Goal: Task Accomplishment & Management: Manage account settings

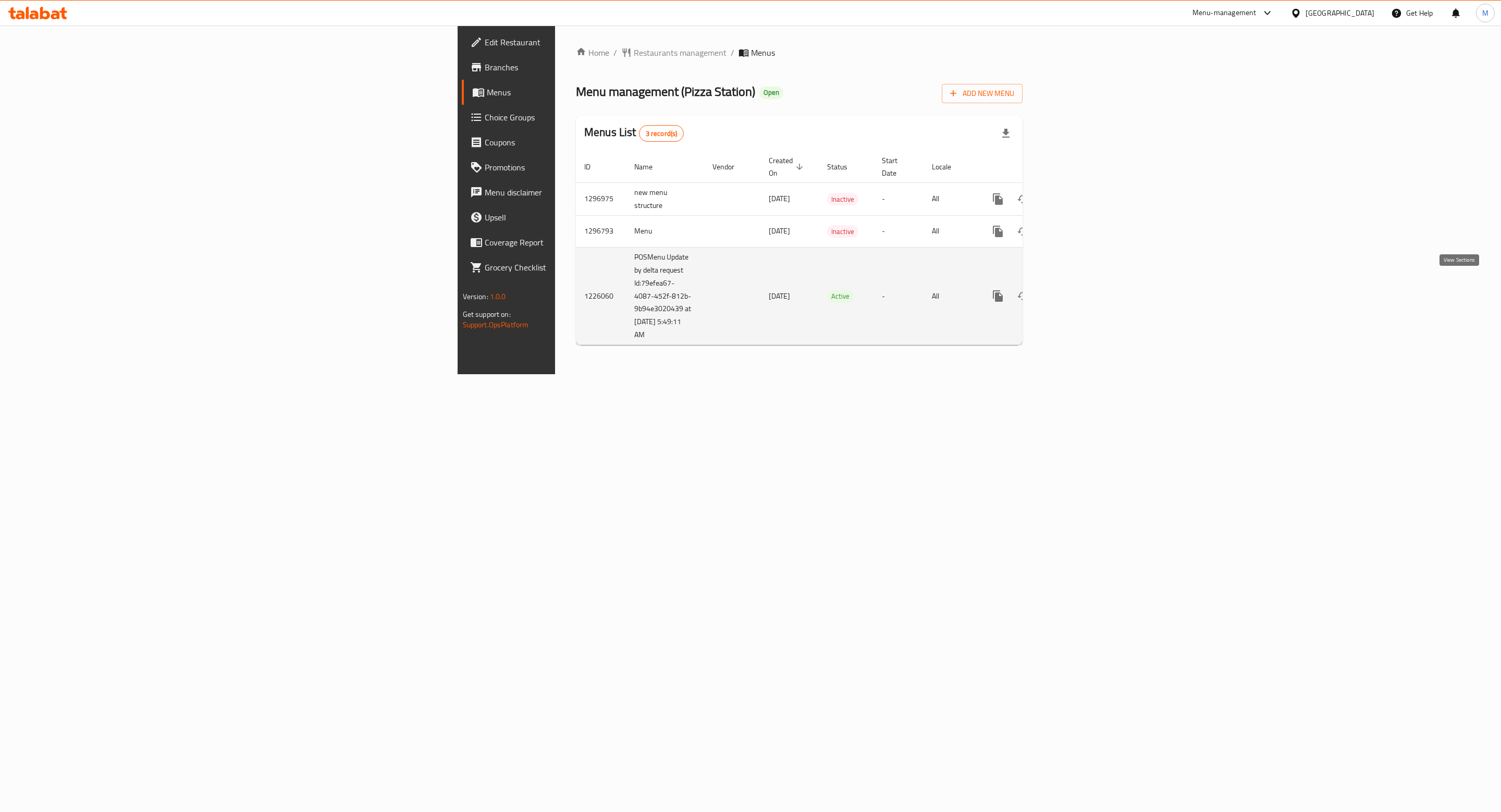
click at [1079, 290] on icon "enhanced table" at bounding box center [1073, 295] width 12 height 12
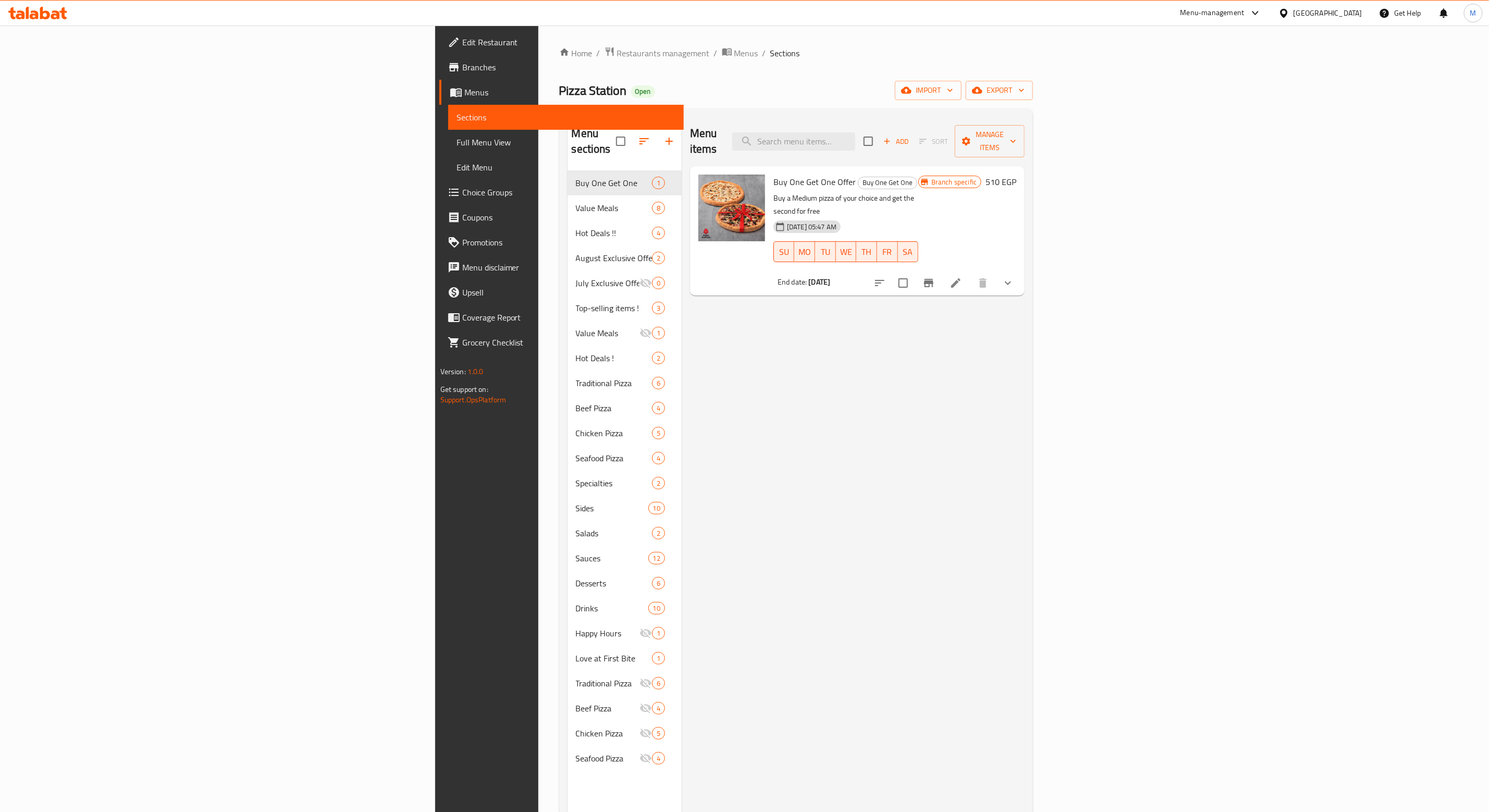
click at [1034, 103] on div "Home / Restaurants management / Menus / Sections Pizza Station Open import expo…" at bounding box center [797, 492] width 474 height 891
click at [1025, 96] on span "export" at bounding box center [999, 90] width 51 height 13
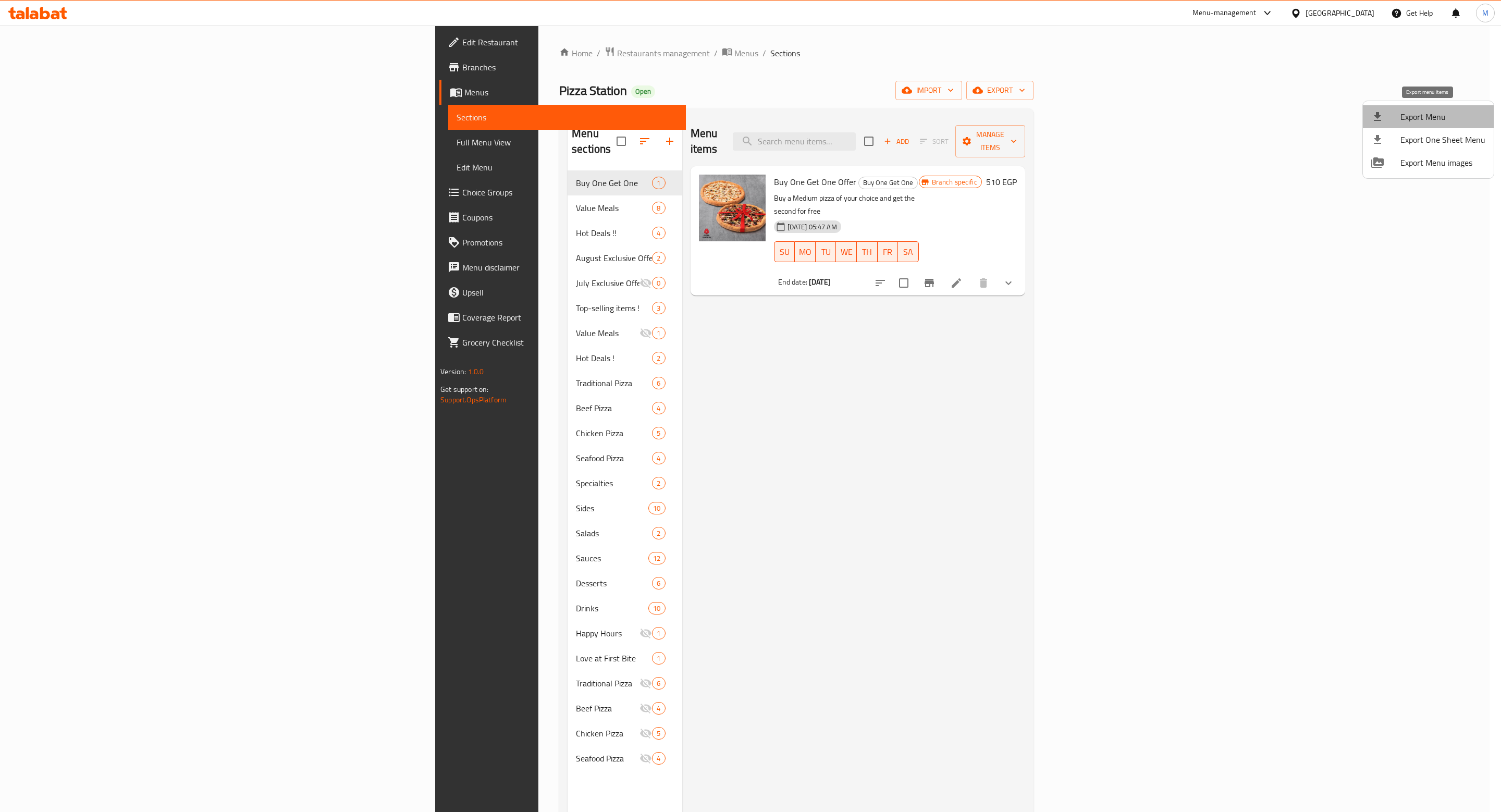
click at [1429, 122] on span "Export Menu" at bounding box center [1443, 116] width 85 height 12
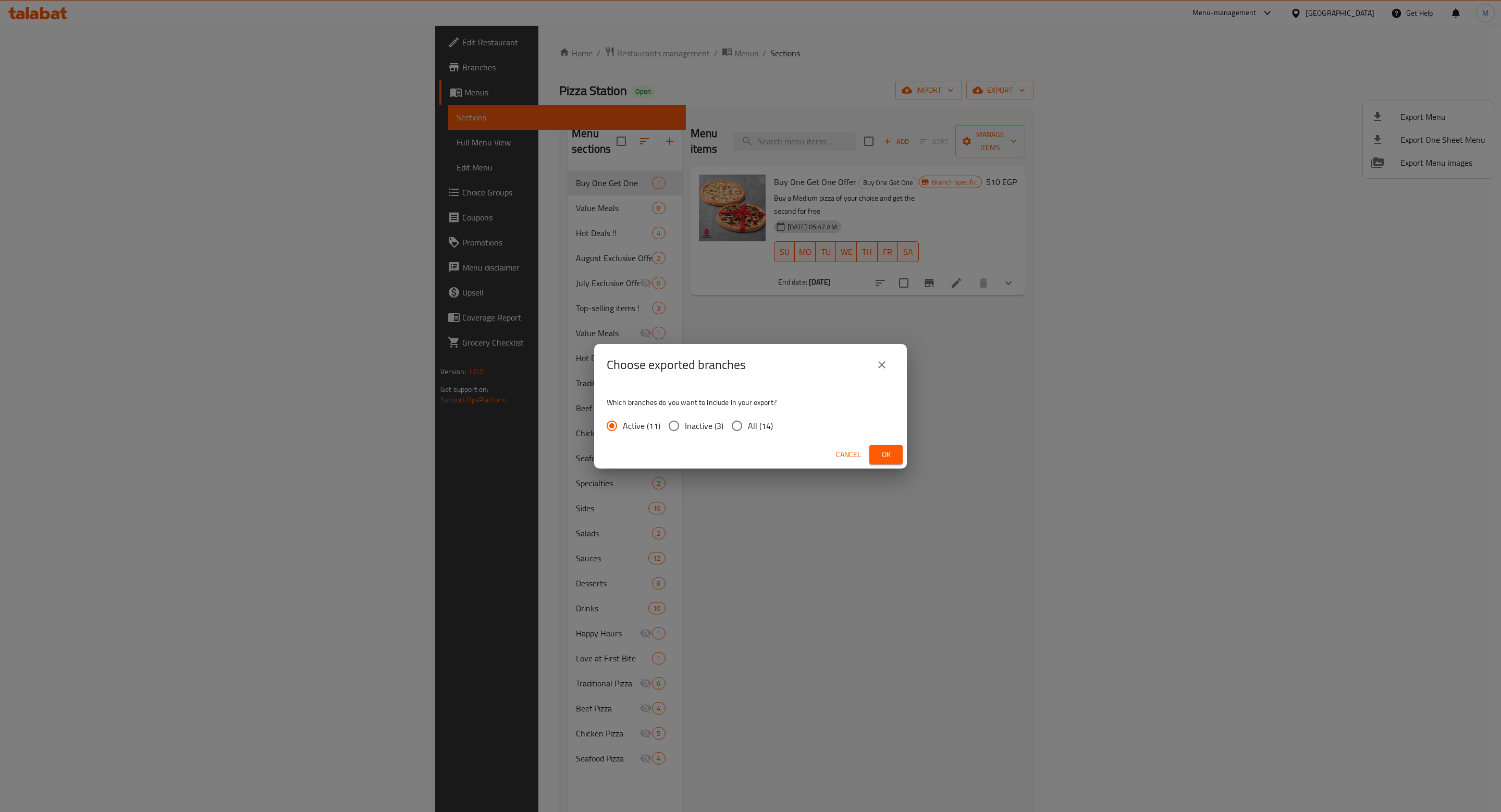
click at [733, 427] on input "All (14)" at bounding box center [737, 426] width 22 height 22
radio input "true"
click at [887, 448] on span "Ok" at bounding box center [886, 454] width 17 height 13
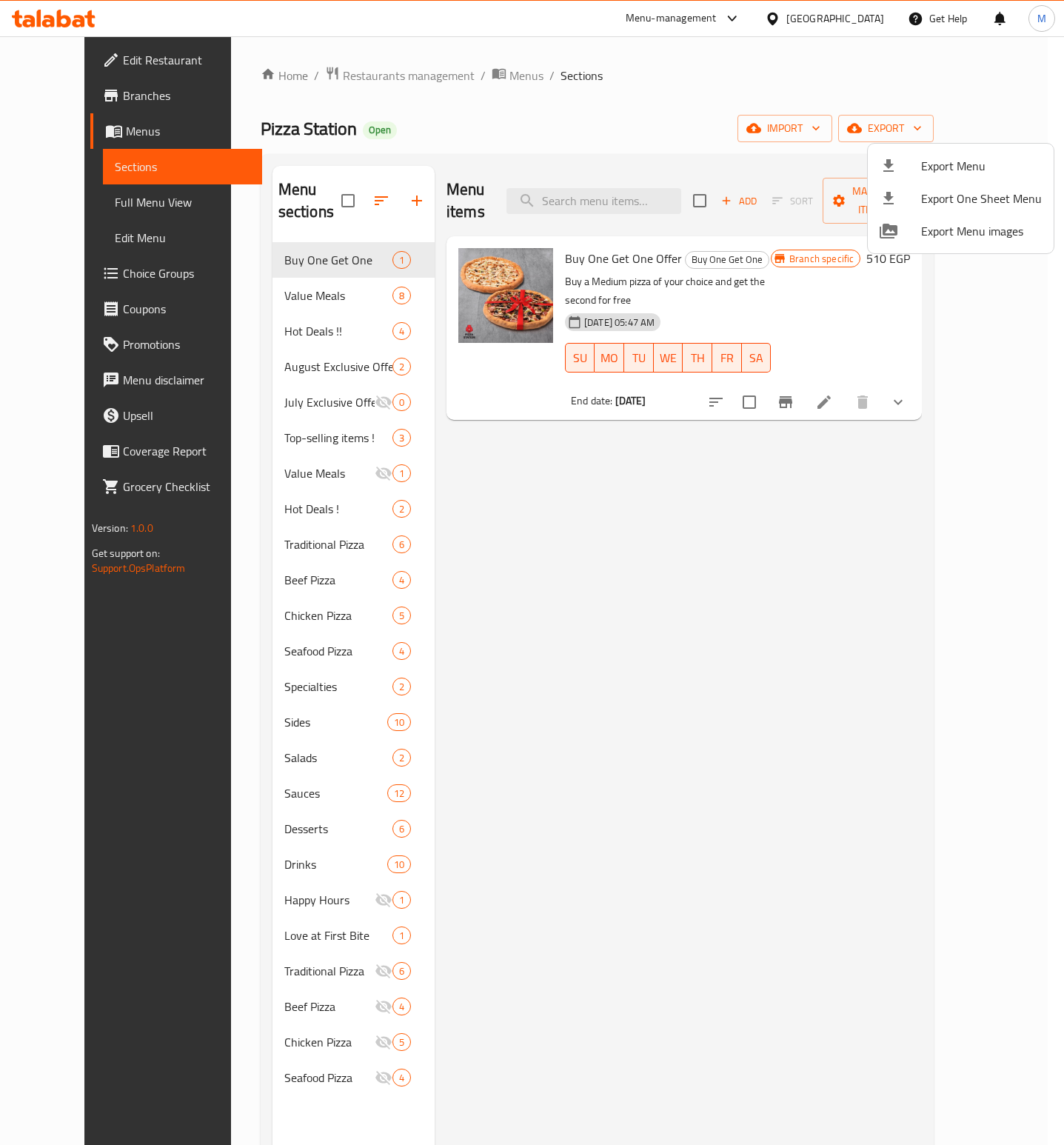
click at [244, 127] on div at bounding box center [532, 572] width 1064 height 1145
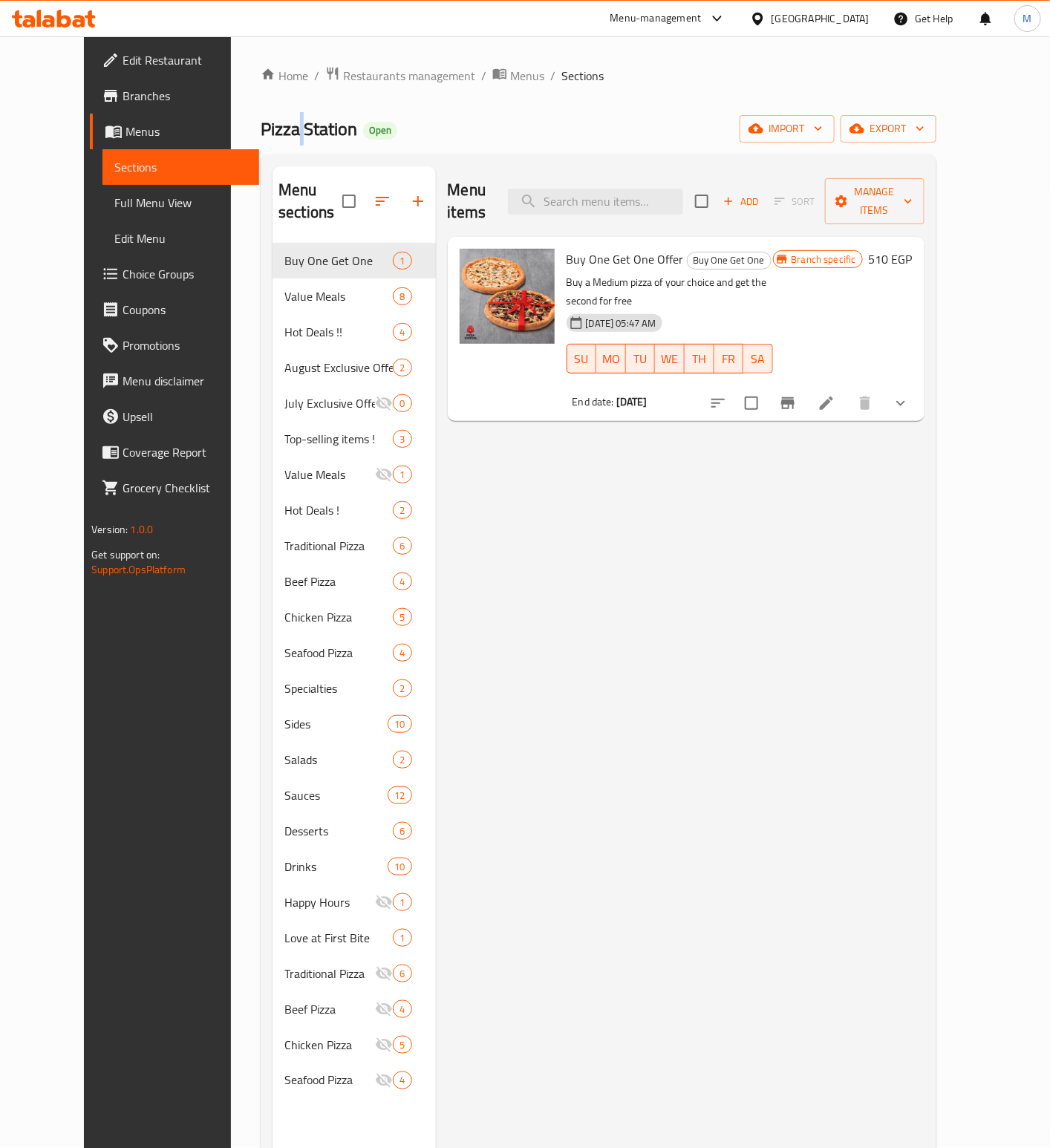
click at [261, 128] on span "Pizza Station" at bounding box center [309, 129] width 96 height 33
copy span "Pizza Station"
drag, startPoint x: 552, startPoint y: 617, endPoint x: 559, endPoint y: 627, distance: 12.2
click at [553, 620] on div "Menu items Add Sort Manage items Buy One Get One Offer Buy One Get One Buy a Me…" at bounding box center [680, 740] width 489 height 1148
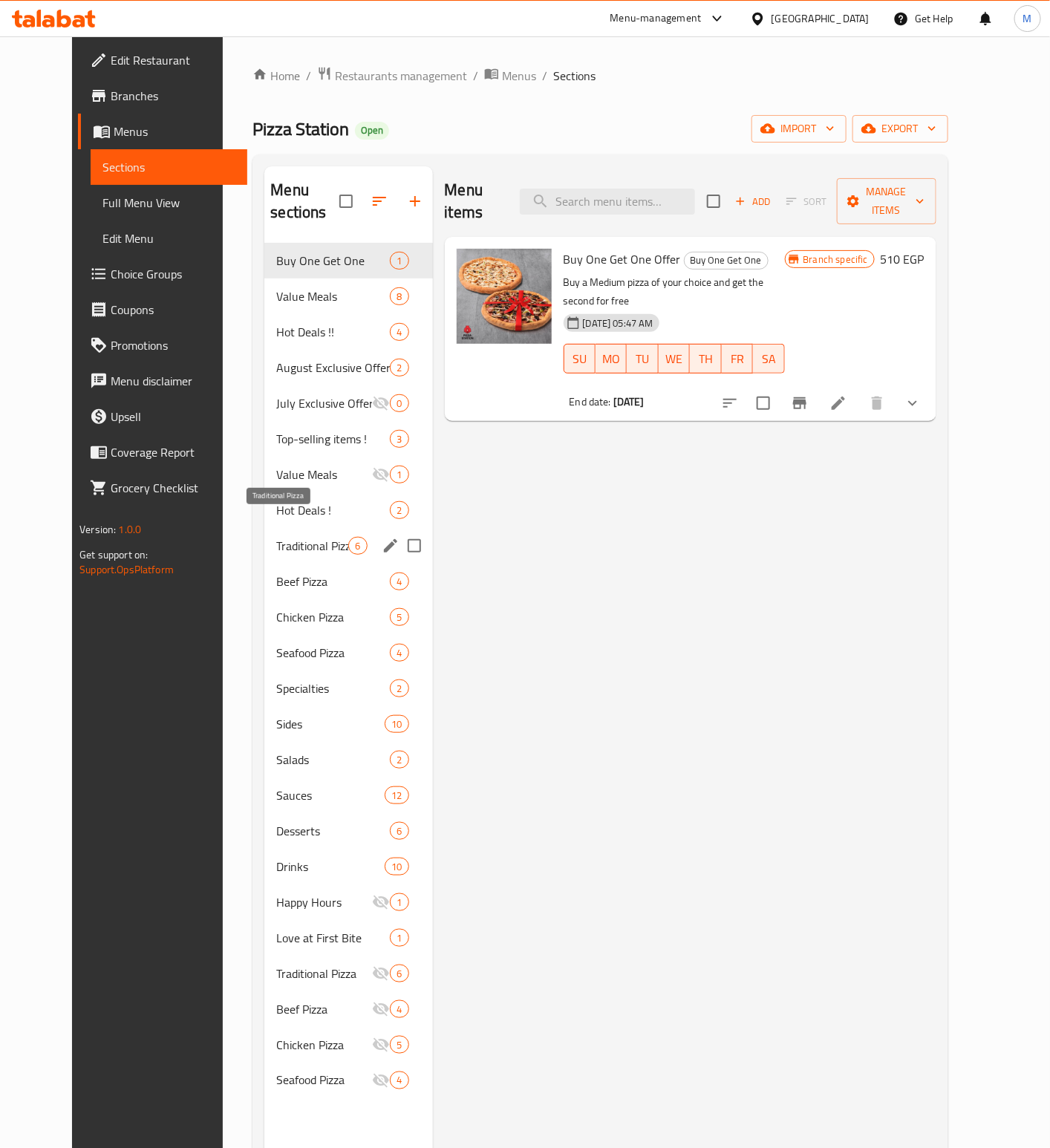
click at [281, 537] on span "Traditional Pizza" at bounding box center [312, 545] width 72 height 17
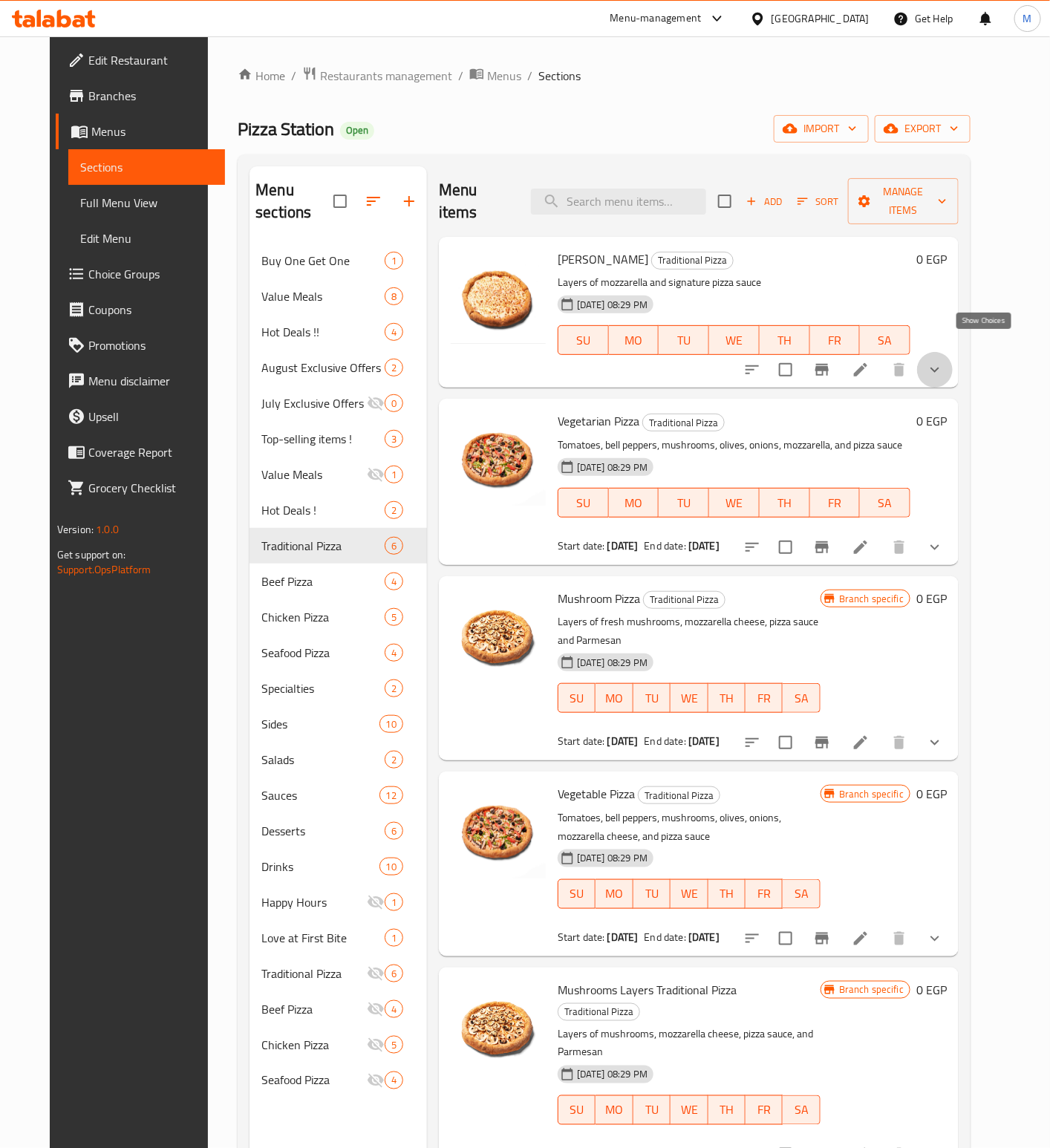
click at [944, 361] on icon "show more" at bounding box center [934, 369] width 17 height 17
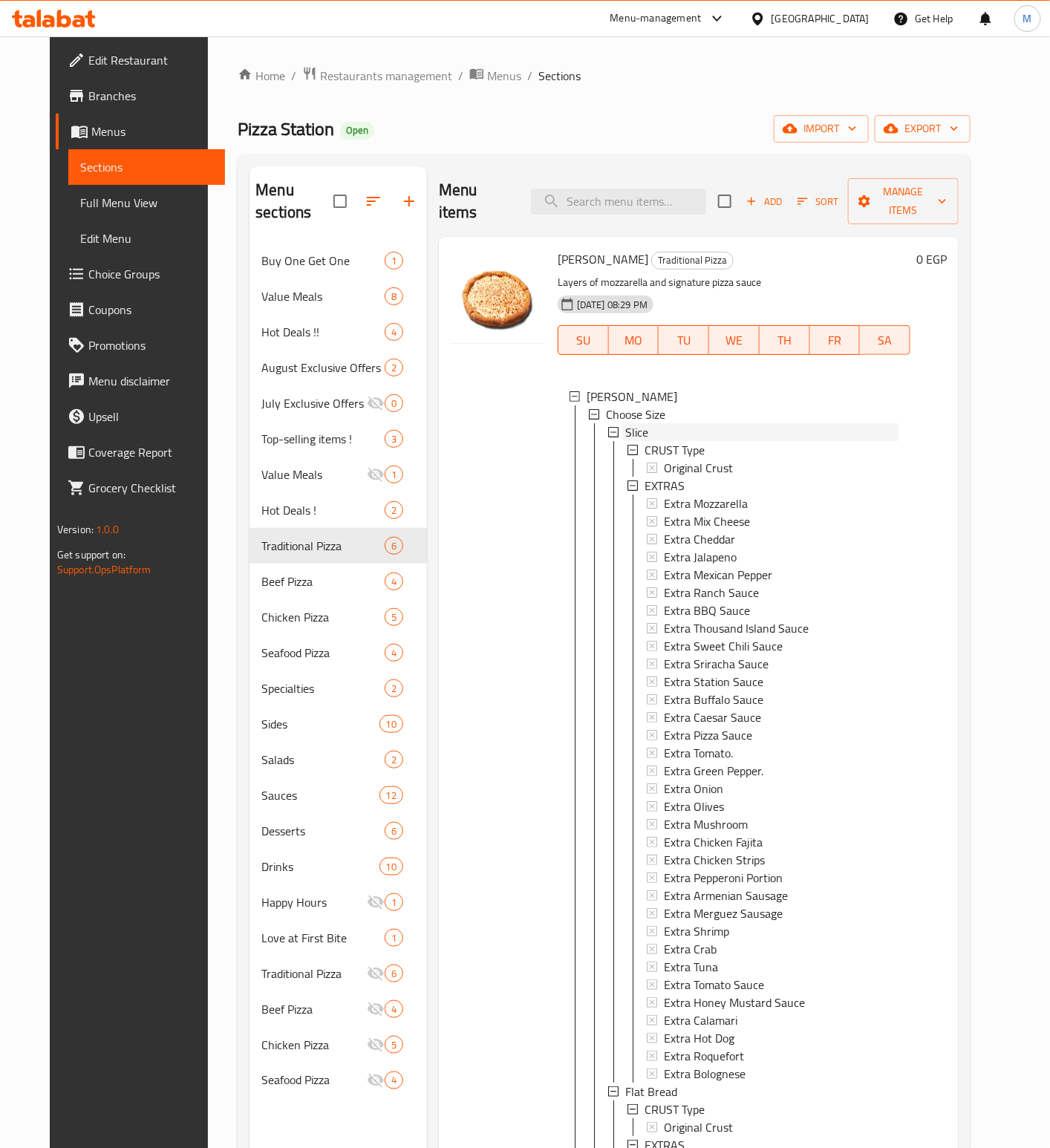
click at [625, 423] on span "Slice" at bounding box center [637, 432] width 23 height 17
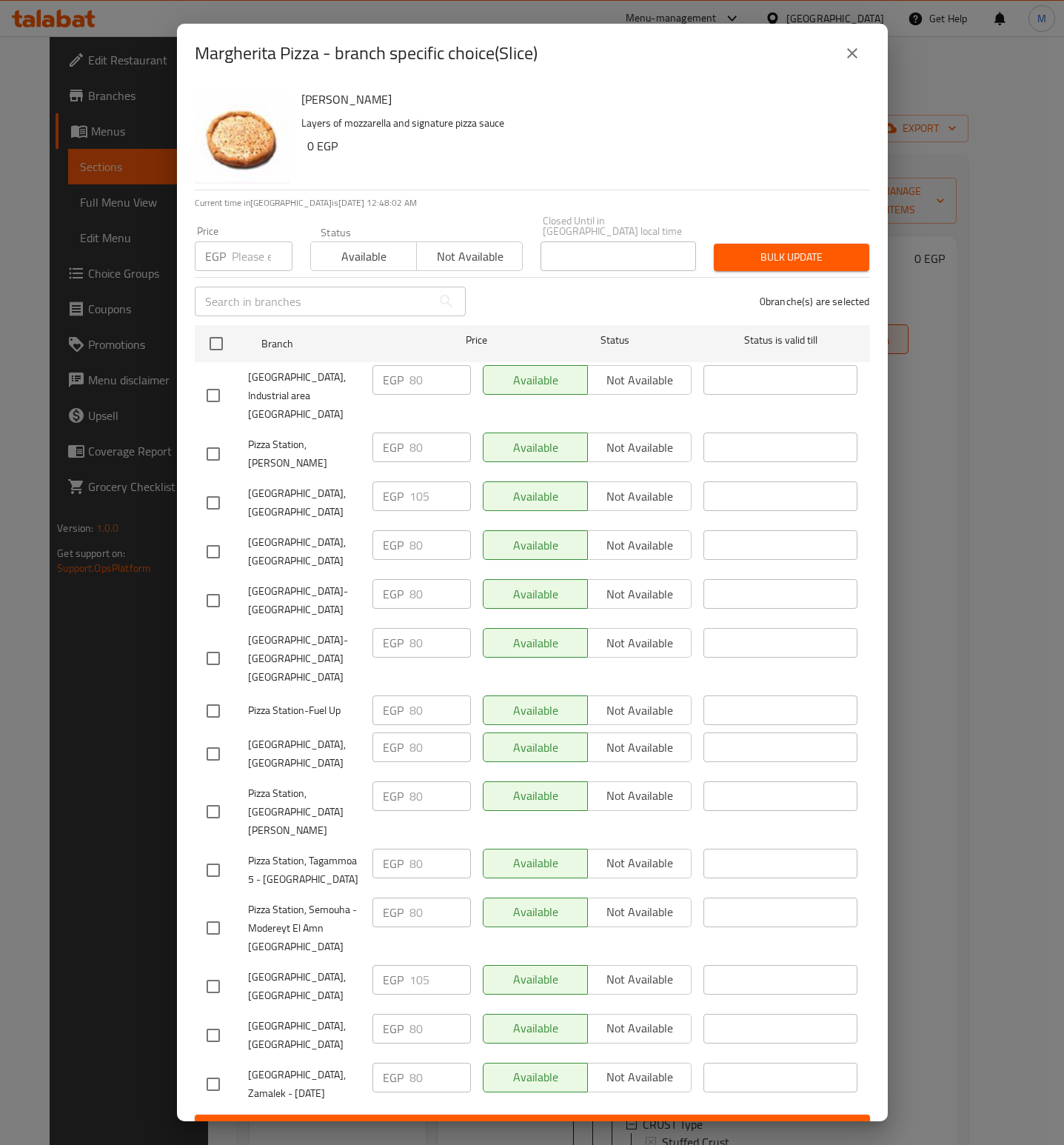
click at [856, 62] on icon "close" at bounding box center [852, 53] width 17 height 17
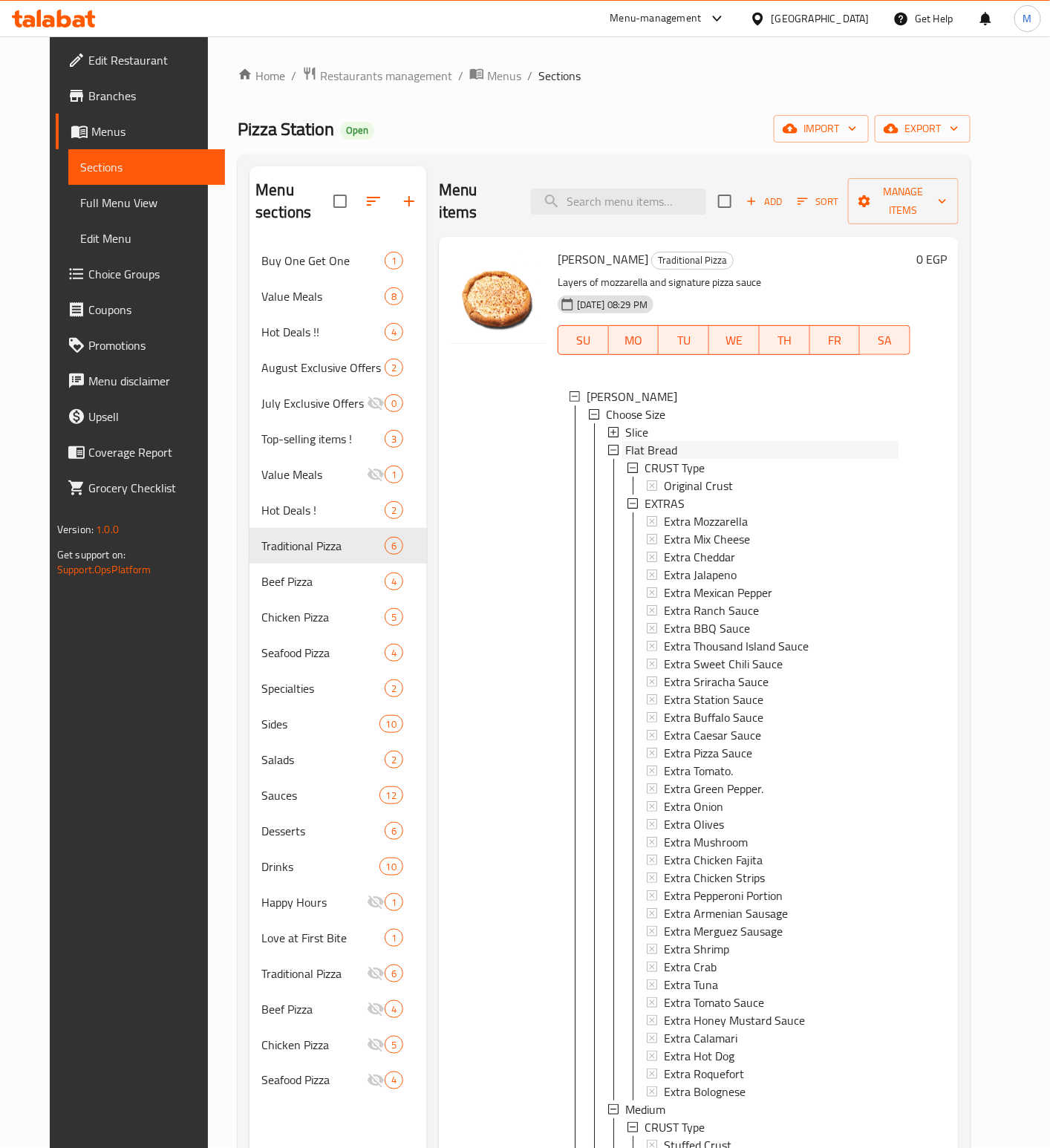
click at [672, 441] on div "Flat Bread" at bounding box center [761, 449] width 273 height 17
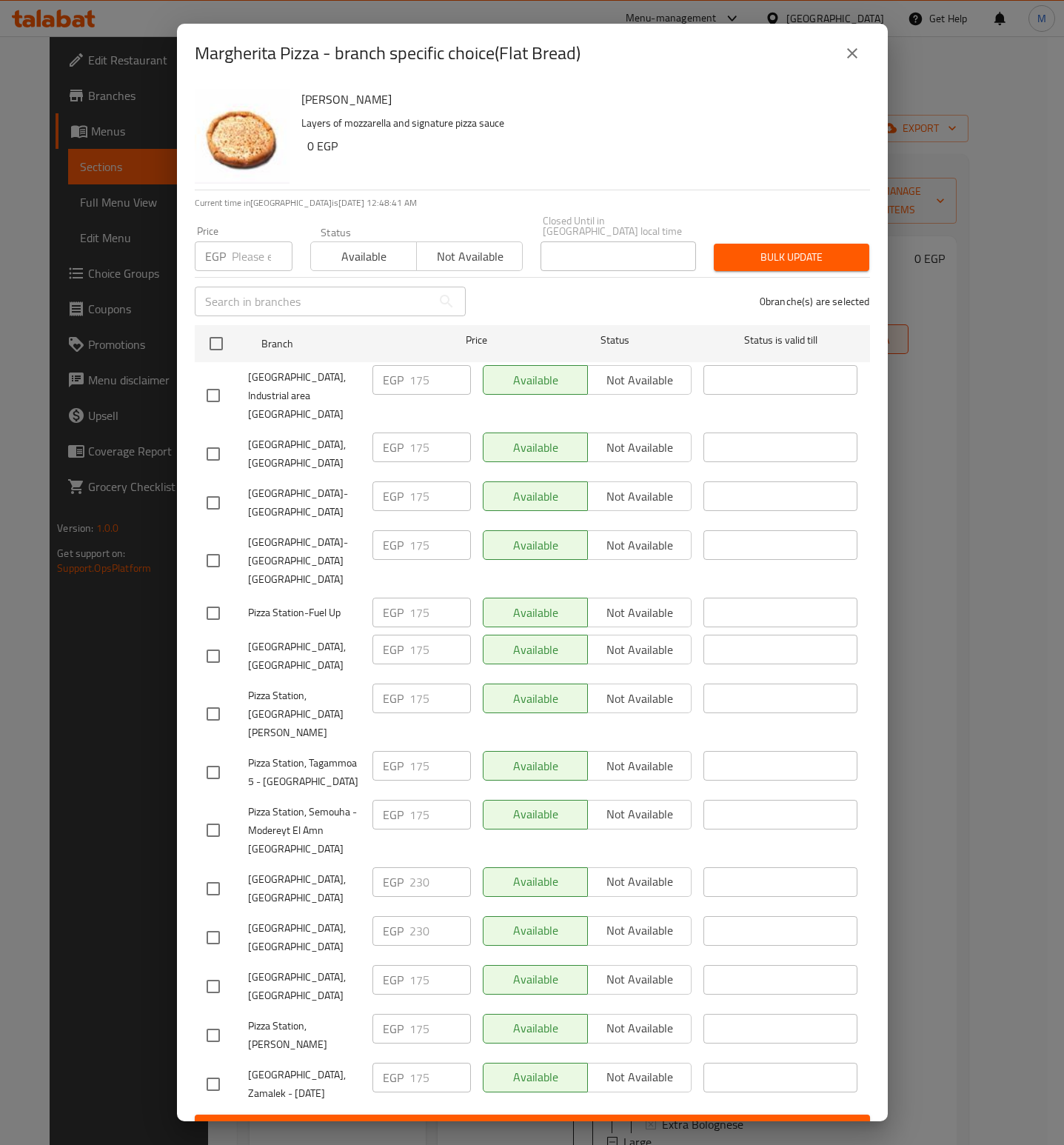
click at [300, 604] on span "Pizza Station-Fuel Up" at bounding box center [305, 613] width 113 height 18
copy span "Pizza Station-Fuel Up"
click at [319, 604] on span "Pizza Station-Fuel Up" at bounding box center [305, 613] width 113 height 18
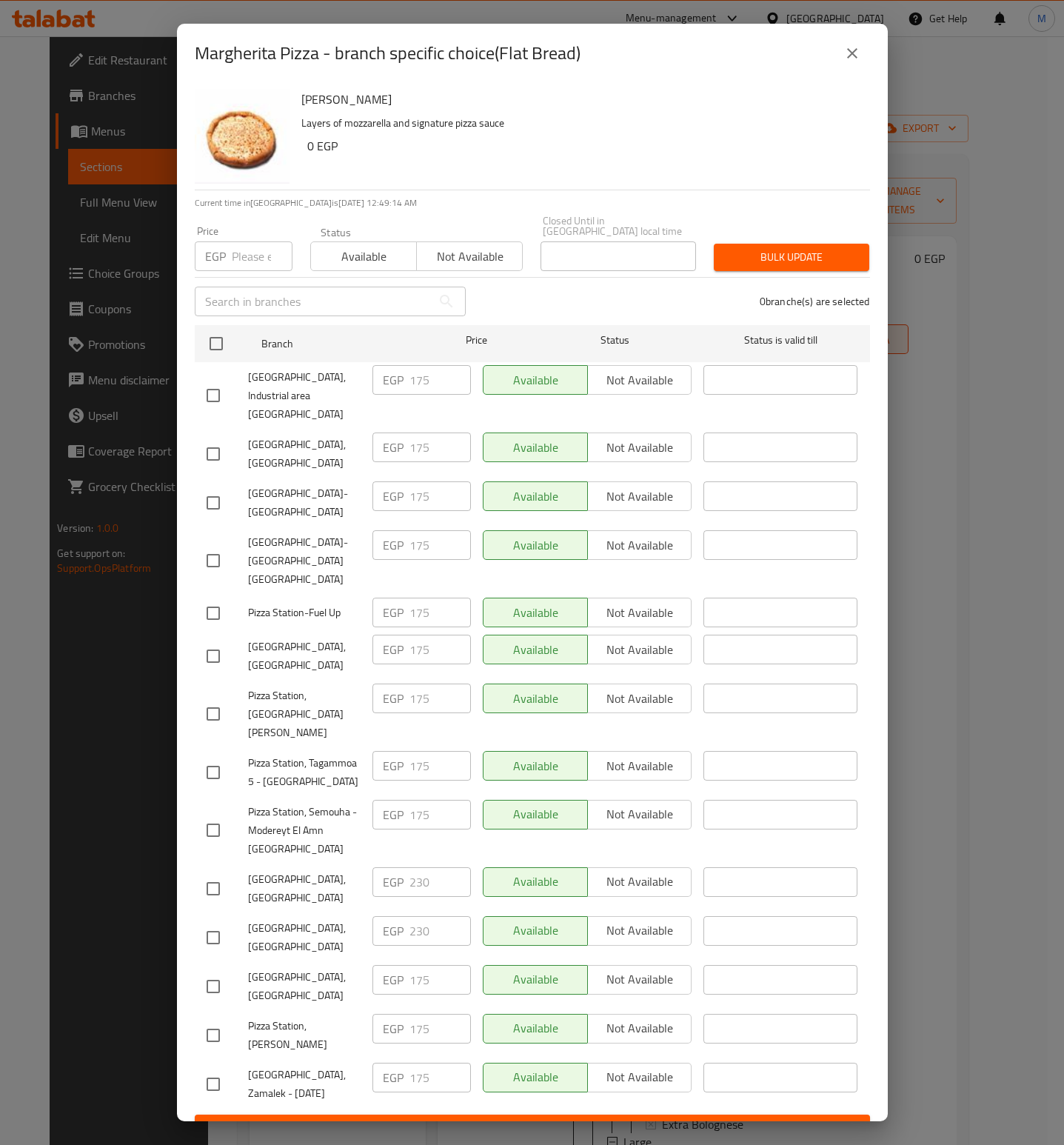
click at [331, 604] on span "Pizza Station-Fuel Up" at bounding box center [305, 613] width 113 height 18
click at [316, 607] on span "Pizza Station-Fuel Up" at bounding box center [305, 613] width 113 height 18
click at [305, 607] on span "Pizza Station-Fuel Up" at bounding box center [305, 613] width 113 height 18
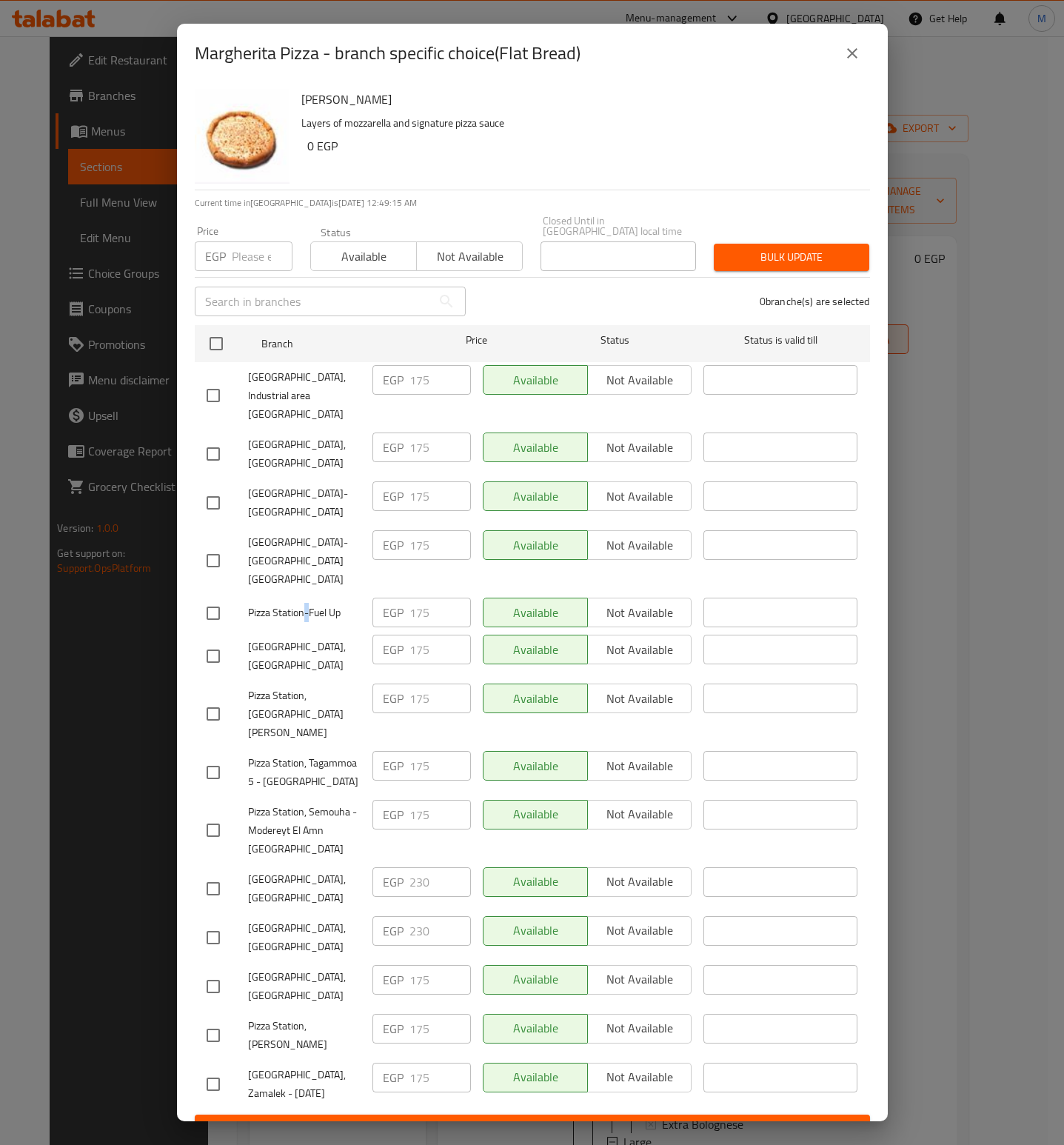
click at [305, 607] on span "Pizza Station-Fuel Up" at bounding box center [305, 613] width 113 height 18
copy span "Pizza Station-Fuel Up"
drag, startPoint x: 293, startPoint y: 842, endPoint x: 236, endPoint y: 831, distance: 58.1
click at [236, 861] on div "[GEOGRAPHIC_DATA], [GEOGRAPHIC_DATA]" at bounding box center [283, 888] width 166 height 55
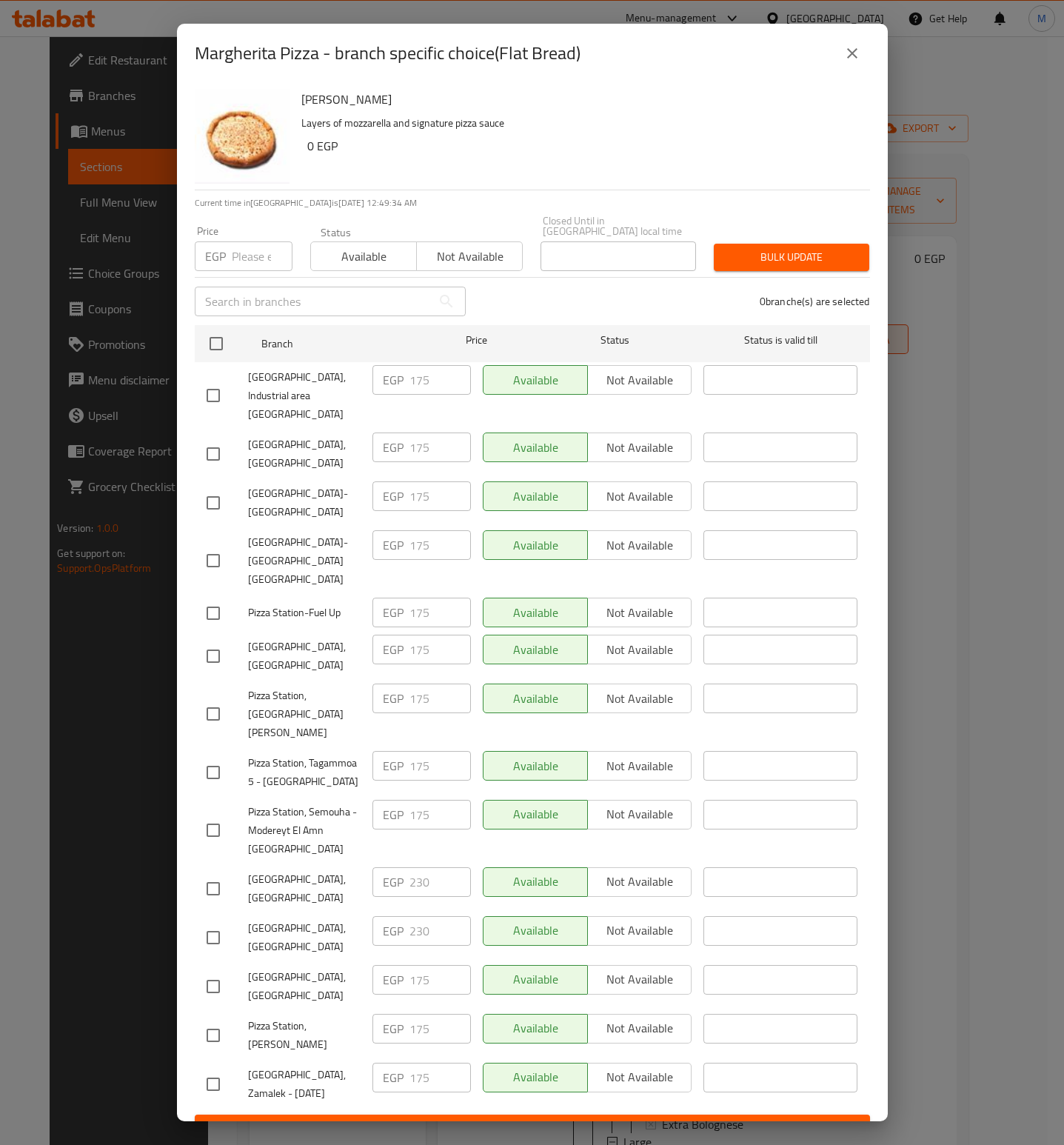
drag, startPoint x: 333, startPoint y: 943, endPoint x: 311, endPoint y: 902, distance: 46.5
click at [319, 925] on ul "Branch Price Status Status is valid till Pizza Station, Industrial area [GEOGRA…" at bounding box center [532, 717] width 676 height 796
click at [352, 919] on span "[GEOGRAPHIC_DATA], [GEOGRAPHIC_DATA]" at bounding box center [305, 937] width 113 height 37
drag, startPoint x: 362, startPoint y: 878, endPoint x: 249, endPoint y: 825, distance: 124.8
click at [249, 825] on ul "Branch Price Status Status is valid till Pizza Station, Industrial area [GEOGRA…" at bounding box center [532, 717] width 676 height 796
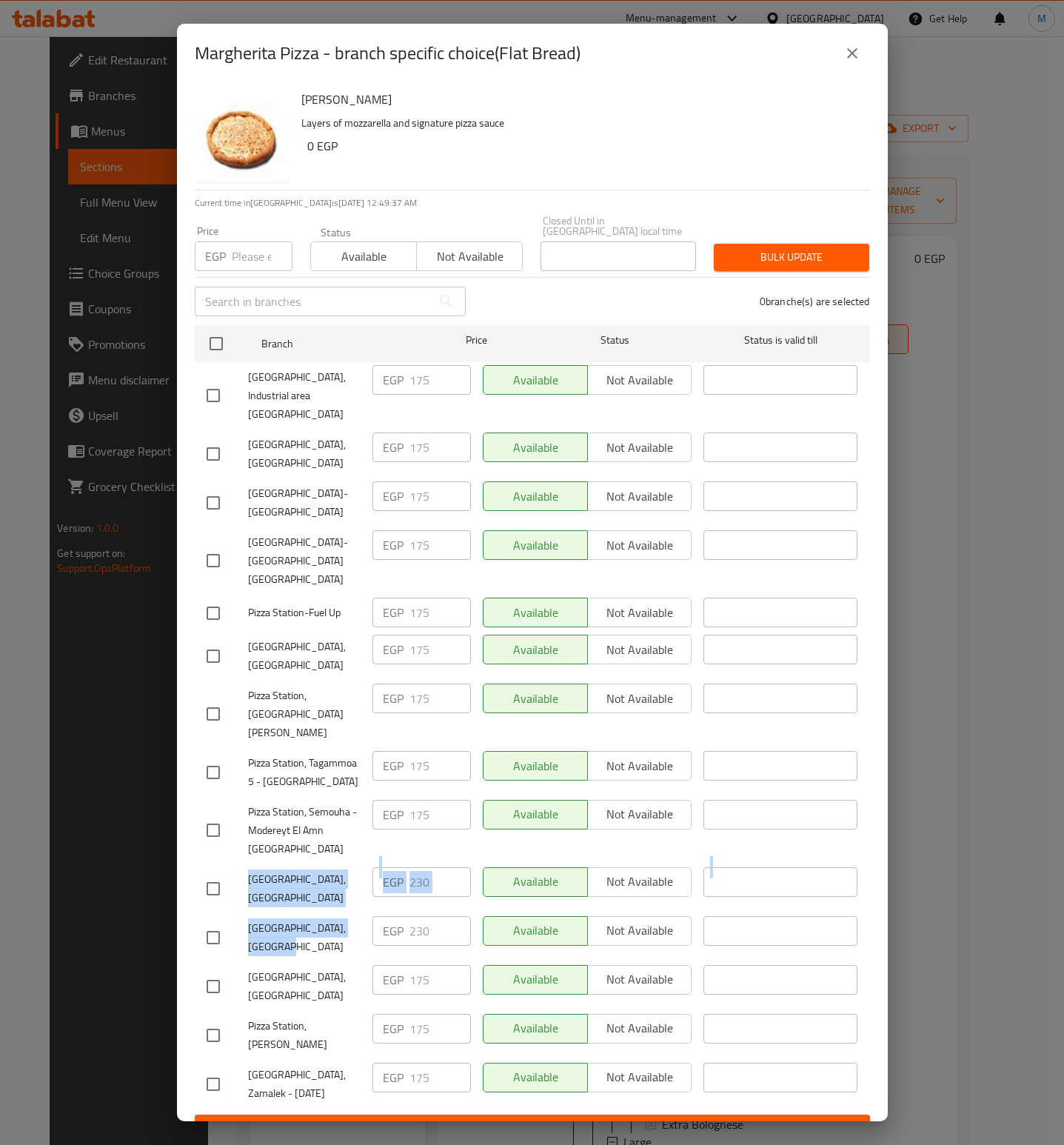
copy ul "Pizza Station, SeaShell Village EGP ​ Available Not available ​ [GEOGRAPHIC_DAT…"
click at [845, 62] on icon "close" at bounding box center [852, 53] width 17 height 17
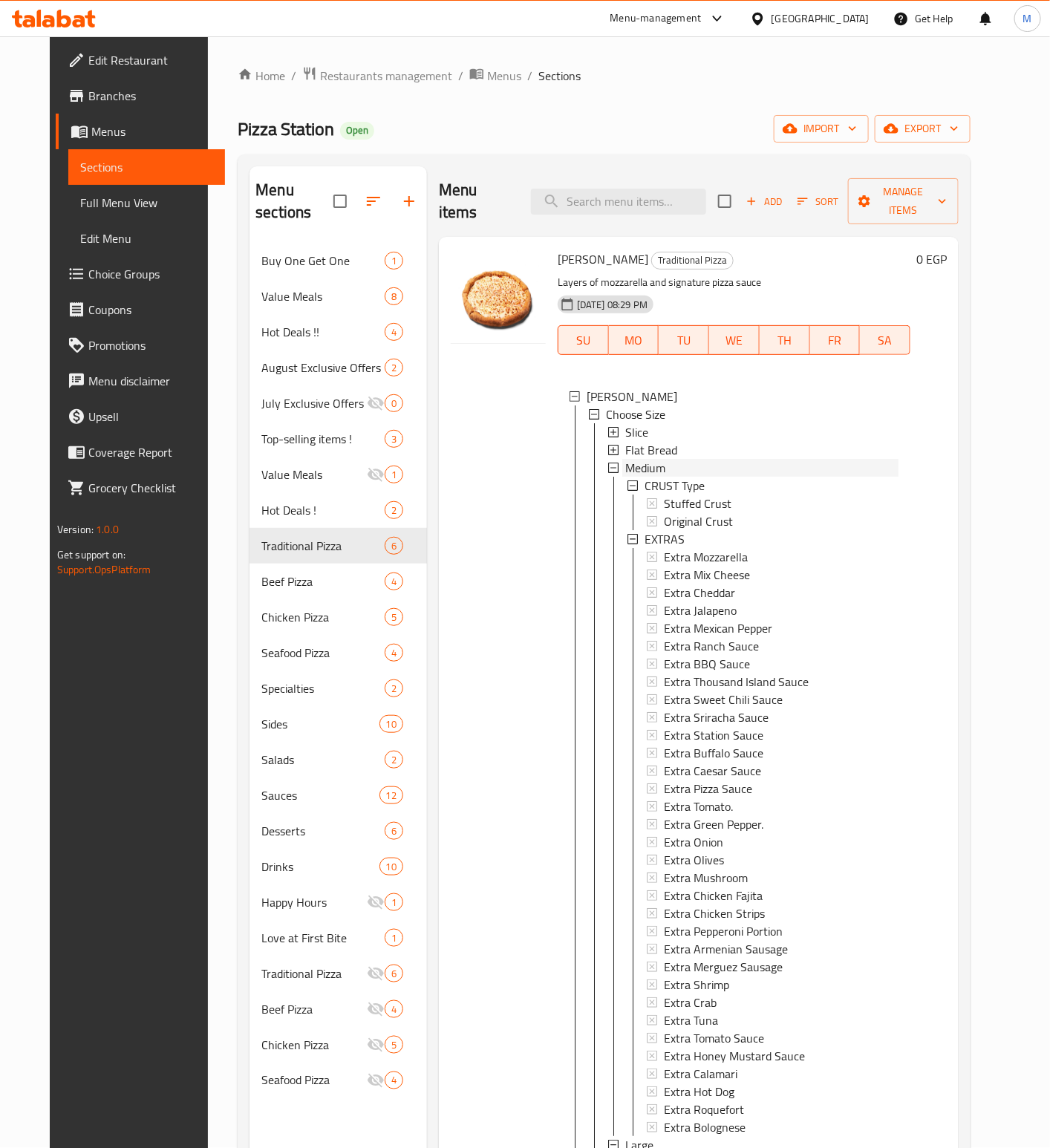
click at [632, 459] on span "Medium" at bounding box center [645, 467] width 40 height 17
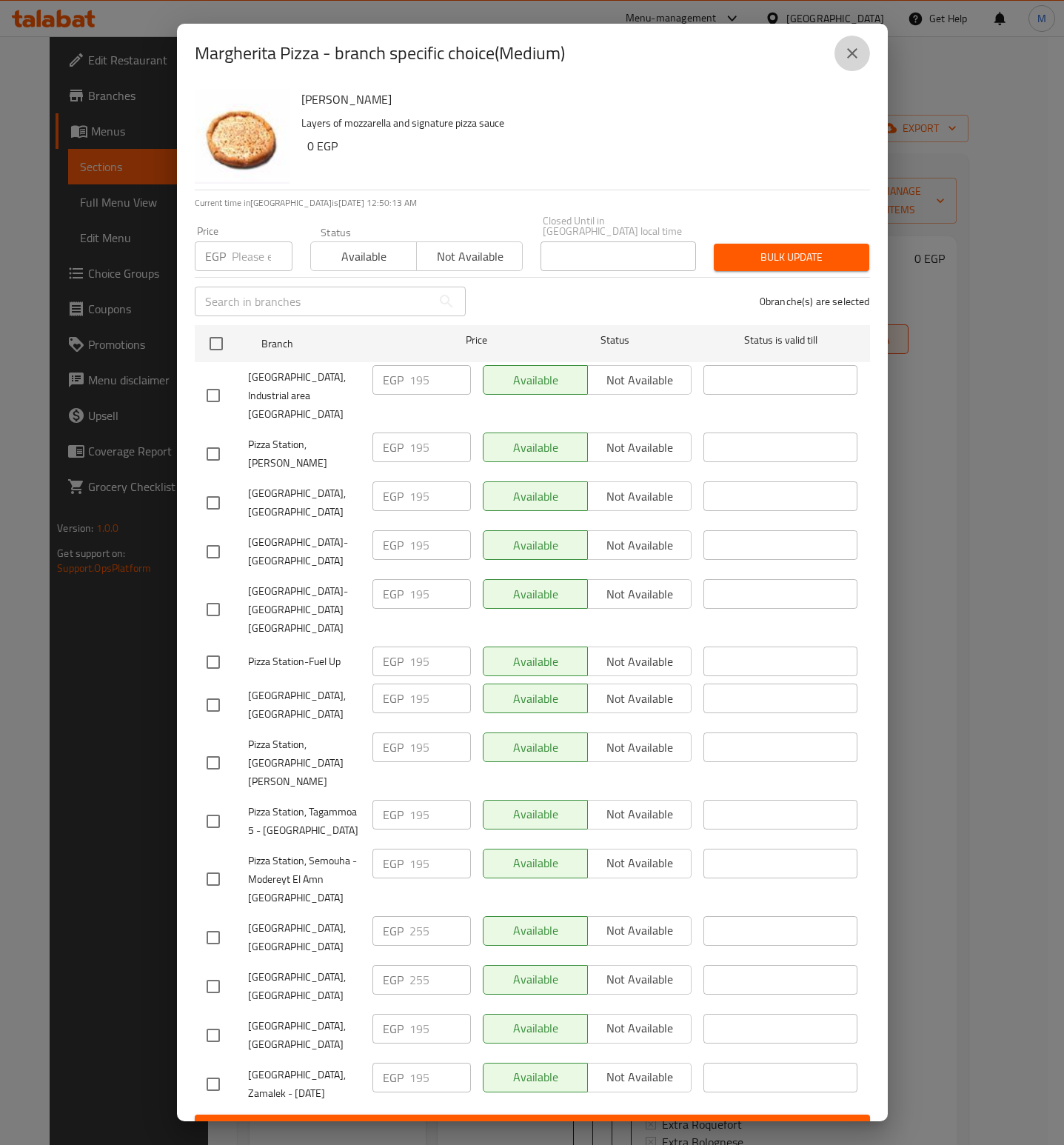
click at [854, 71] on button "close" at bounding box center [852, 53] width 36 height 36
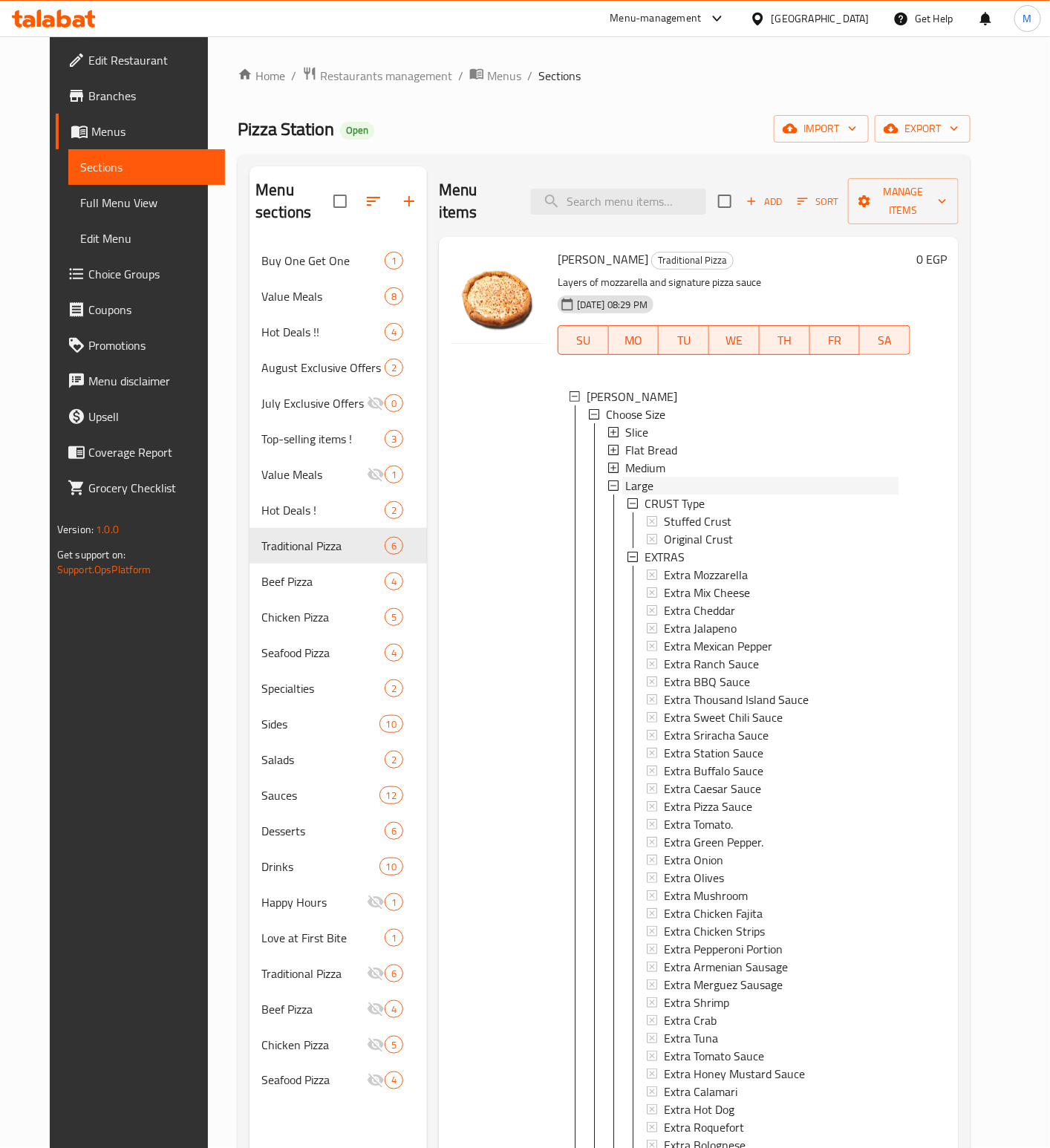
click at [653, 476] on div "Large" at bounding box center [761, 485] width 273 height 17
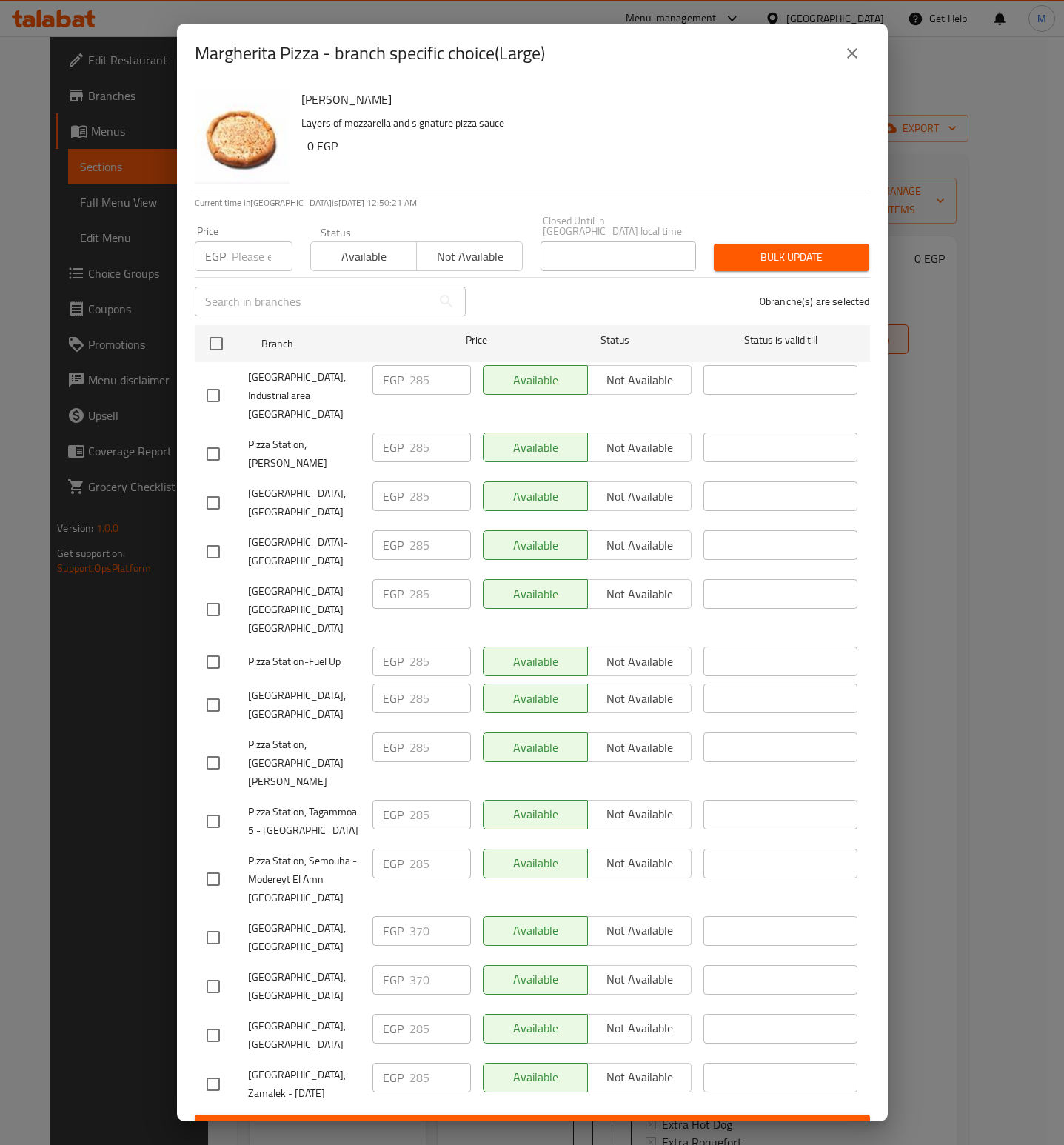
click at [862, 71] on button "close" at bounding box center [852, 53] width 36 height 36
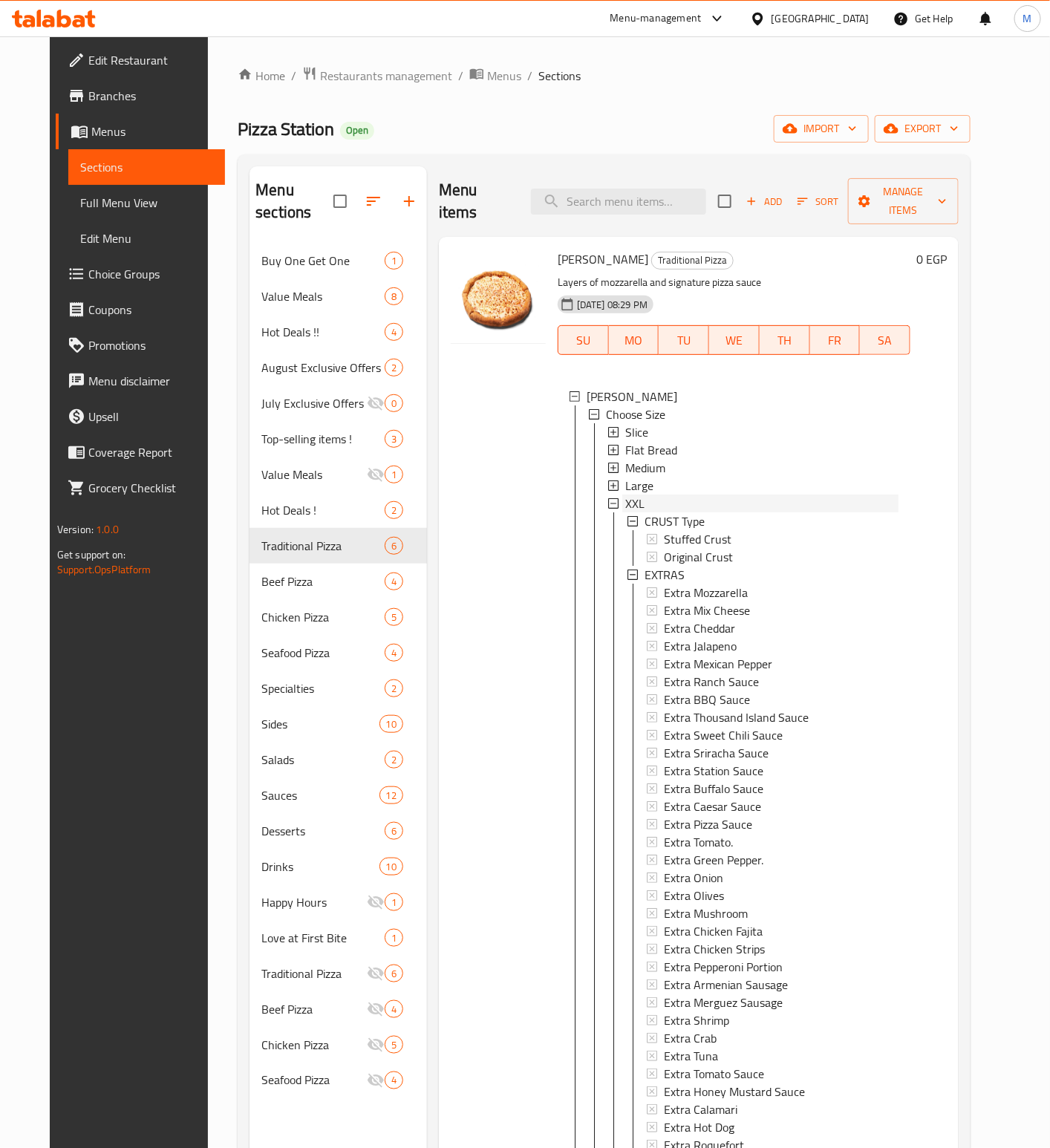
click at [649, 495] on div "XXL" at bounding box center [761, 503] width 273 height 17
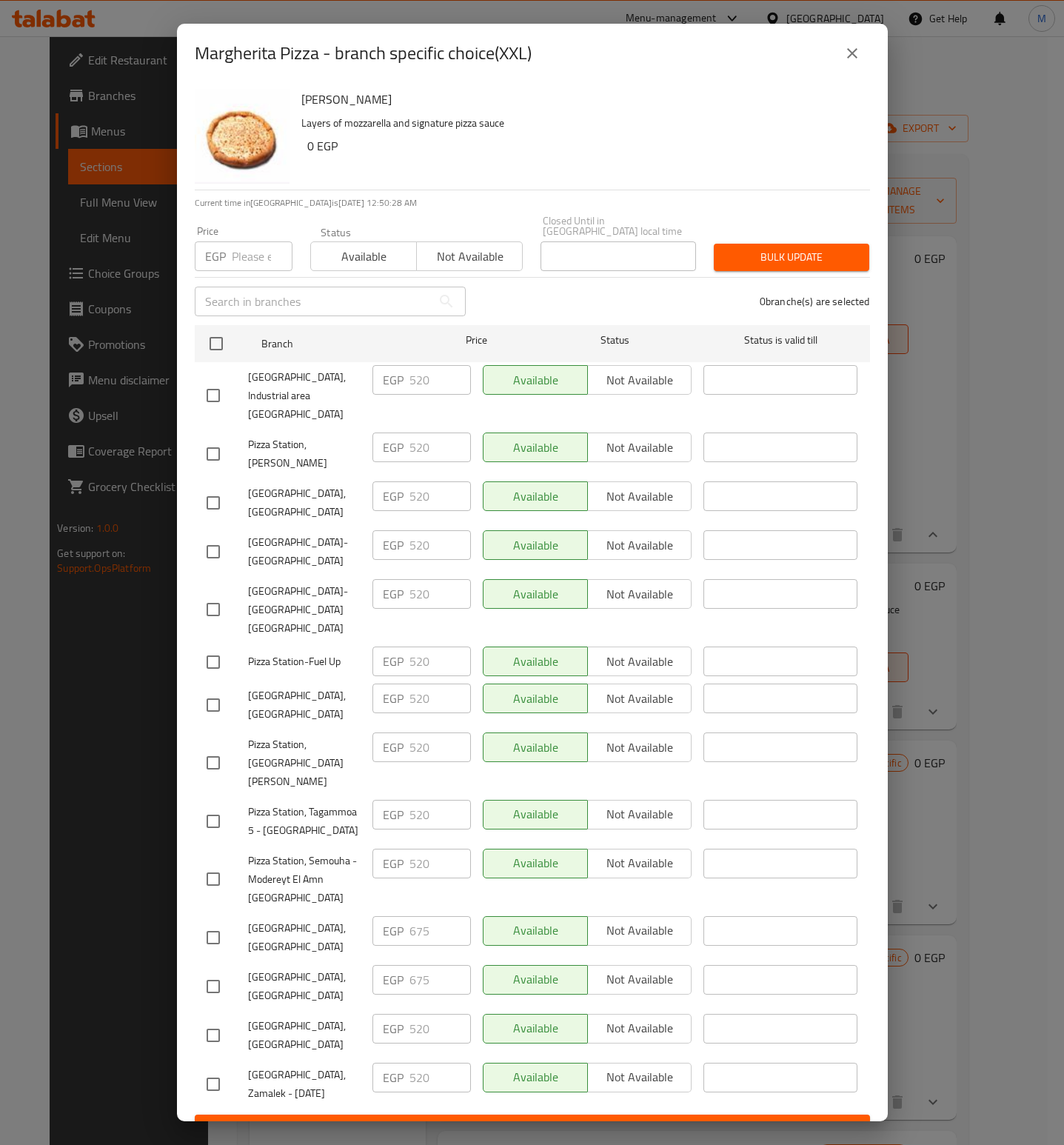
click at [859, 62] on icon "close" at bounding box center [852, 53] width 17 height 17
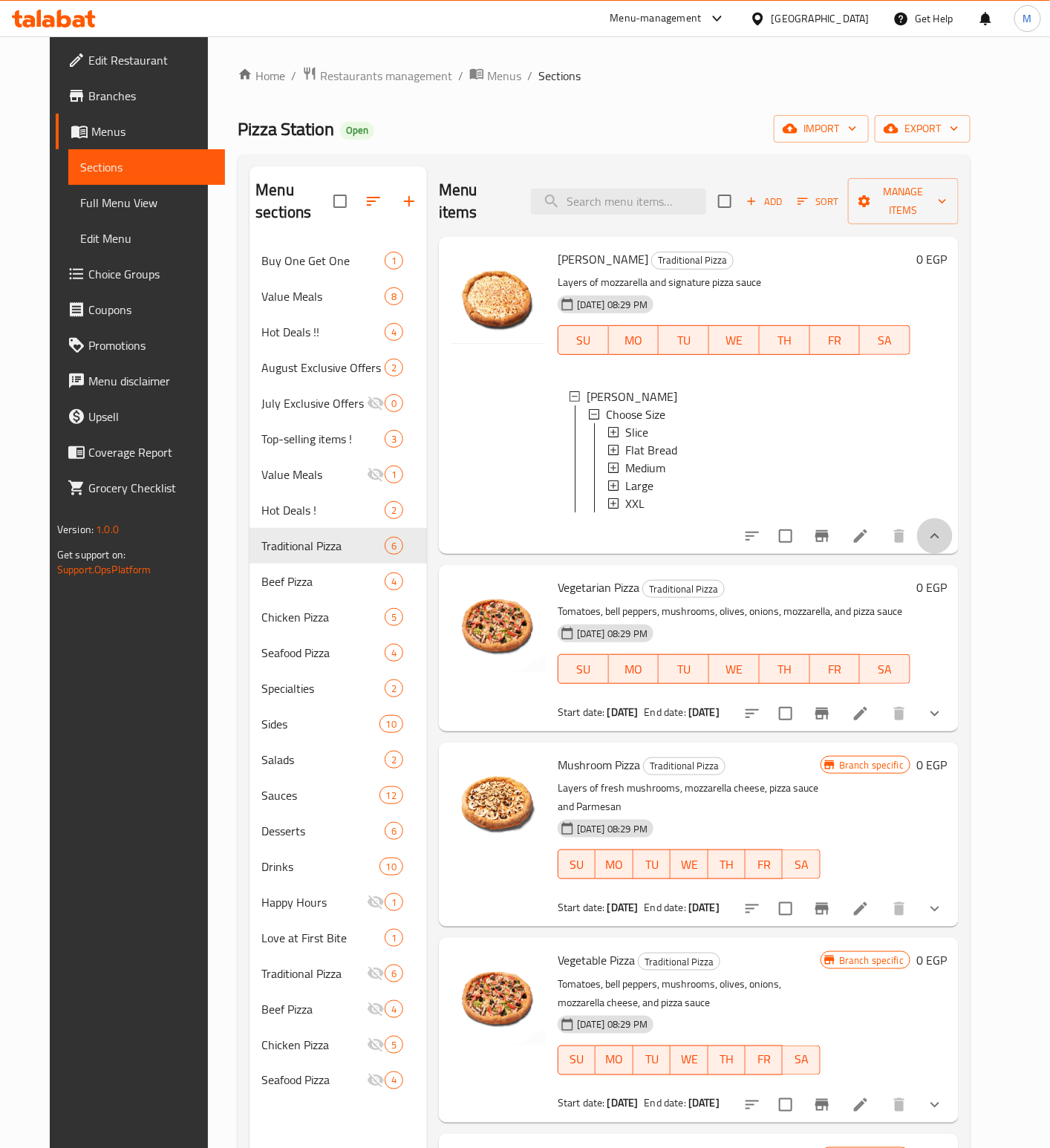
click at [953, 531] on button "show more" at bounding box center [935, 535] width 36 height 36
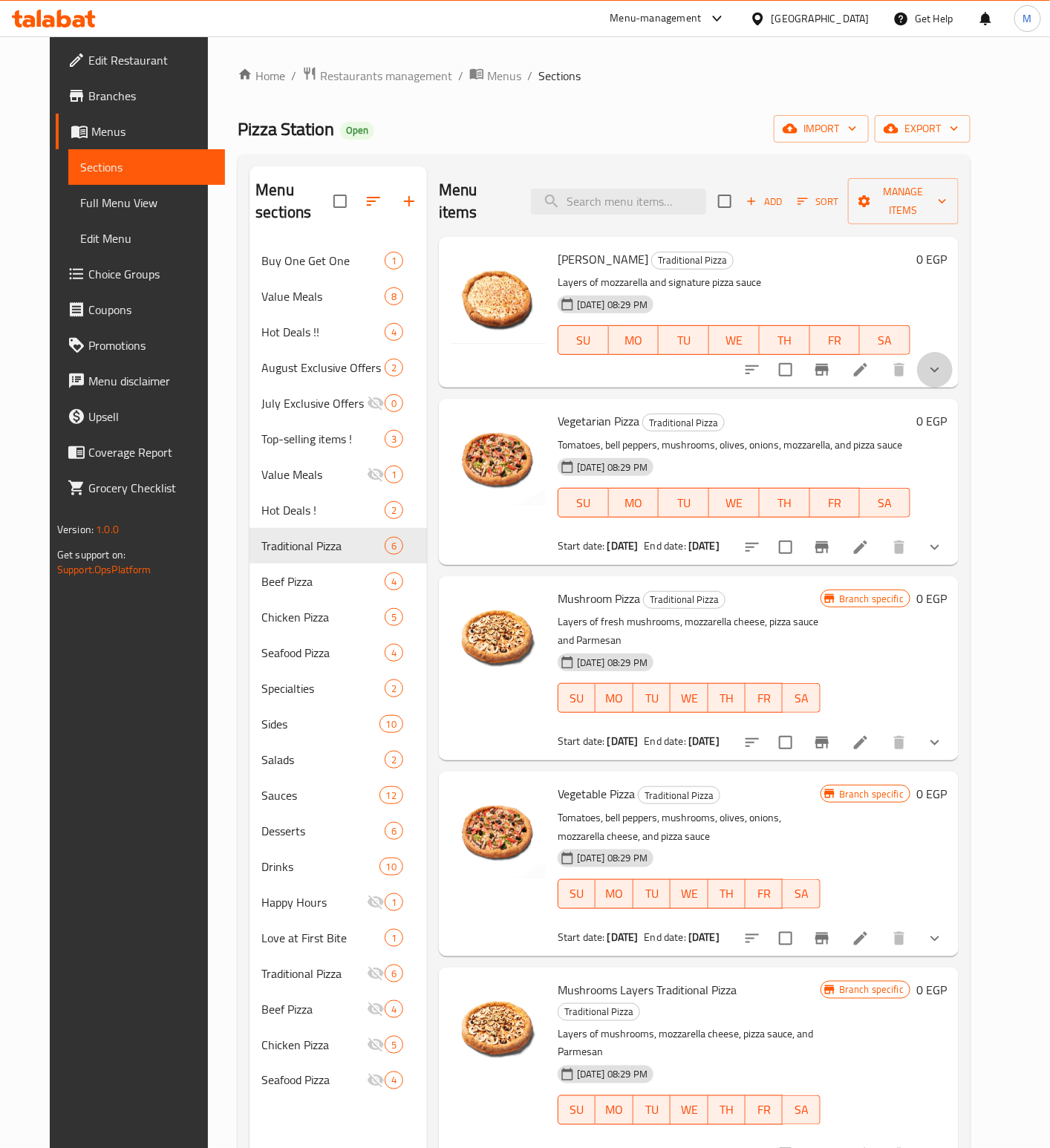
click at [953, 354] on button "show more" at bounding box center [935, 369] width 36 height 36
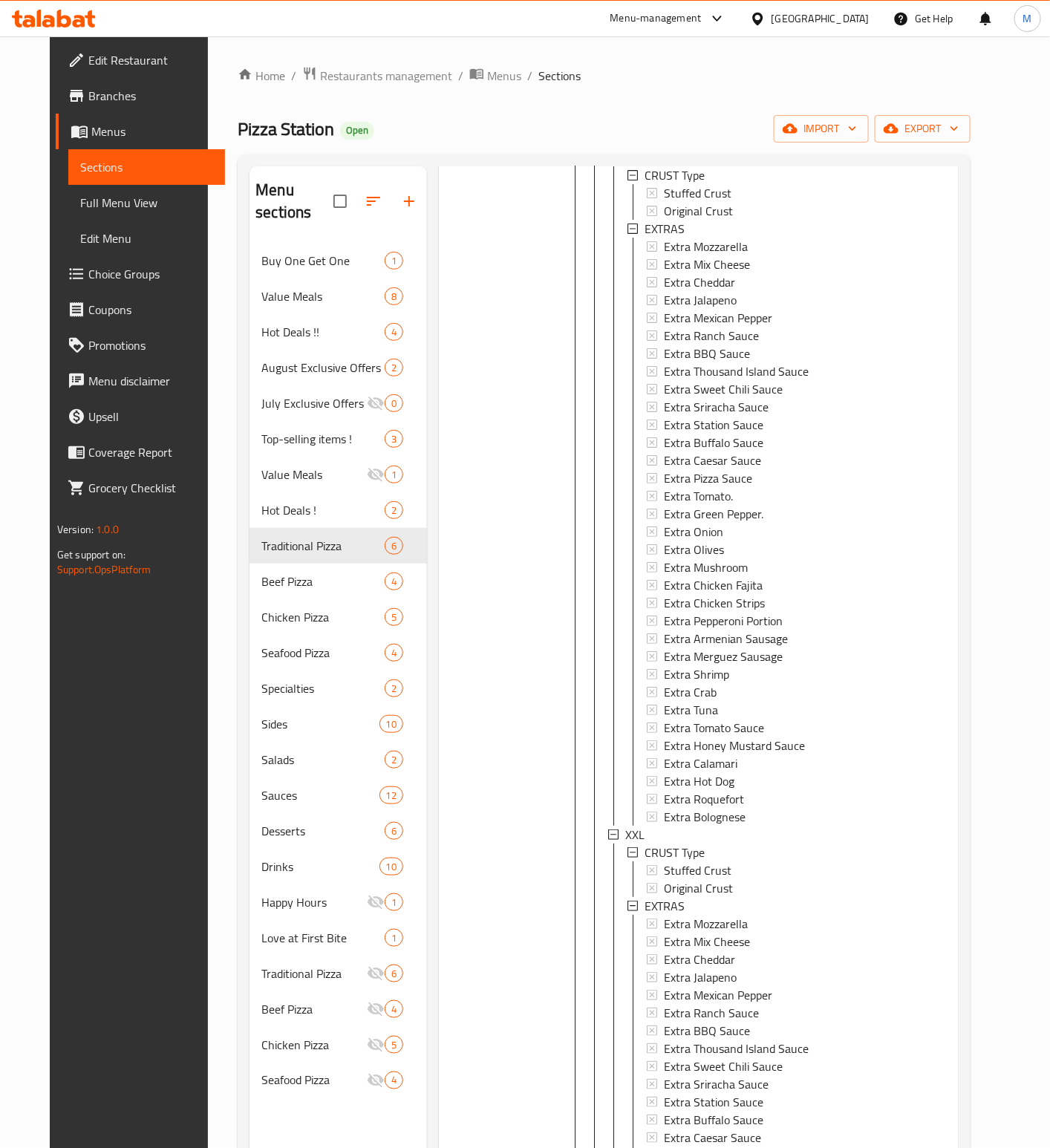
scroll to position [2005, 0]
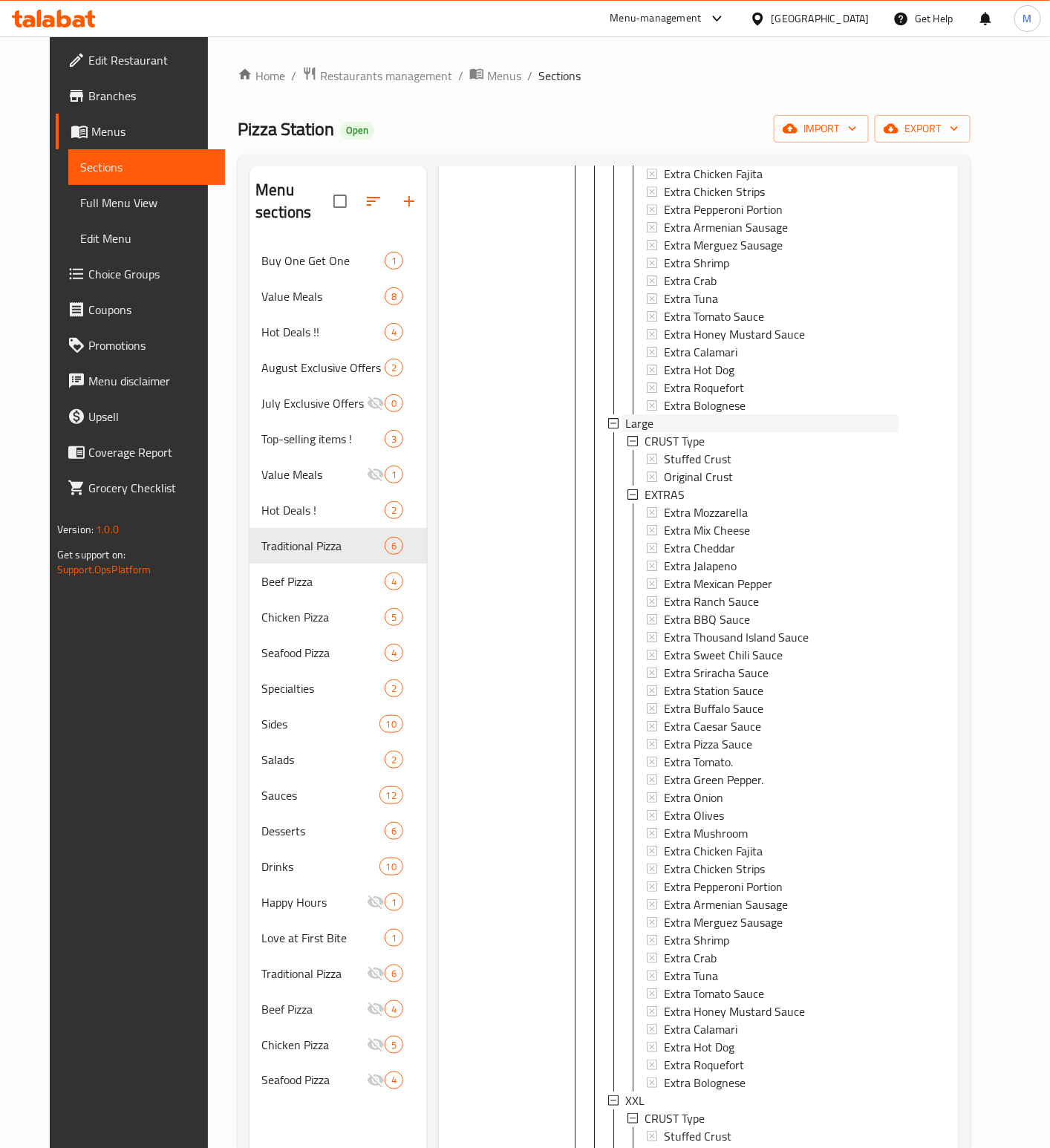
click at [662, 414] on div "Large" at bounding box center [761, 423] width 273 height 17
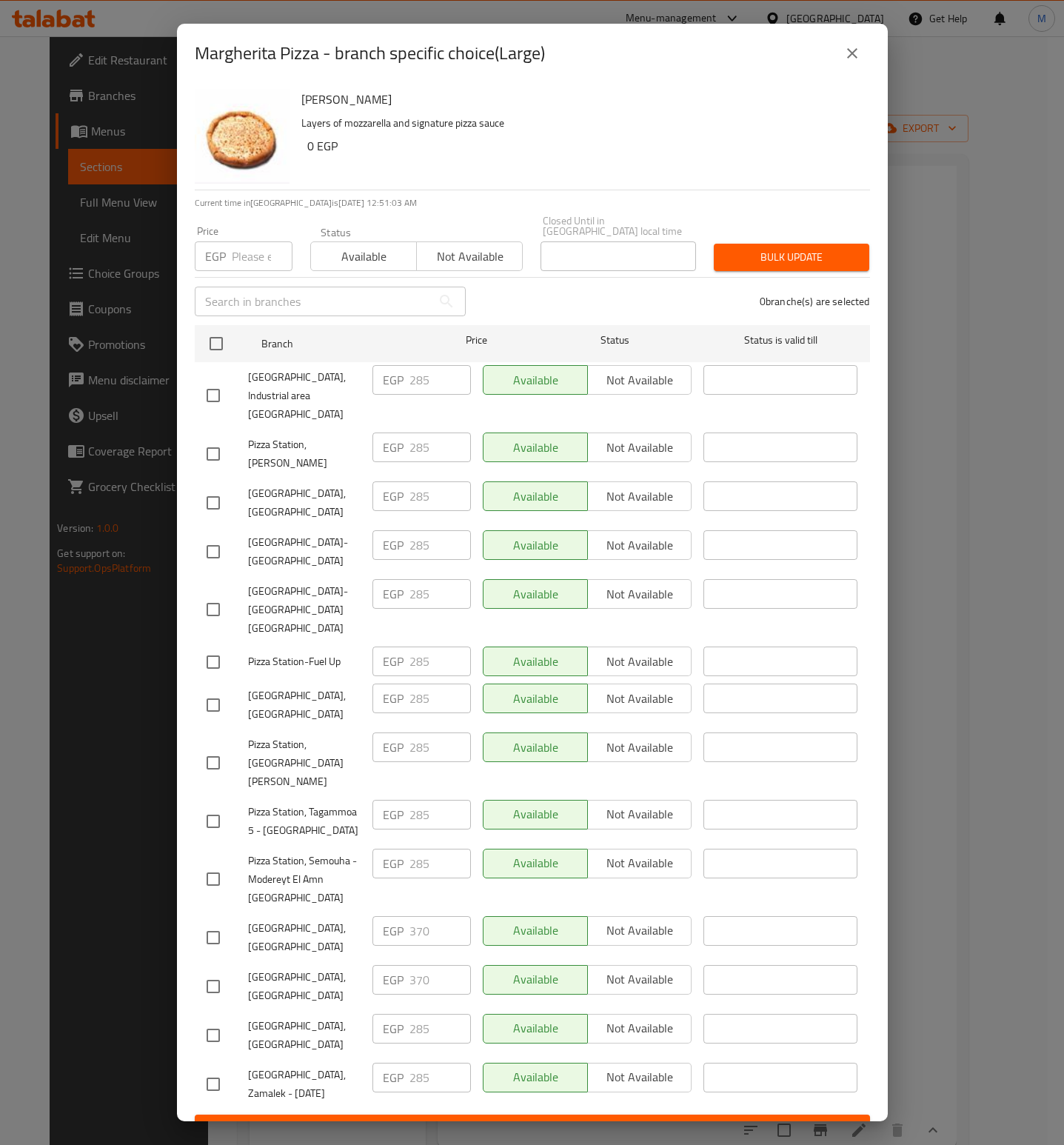
drag, startPoint x: 836, startPoint y: 102, endPoint x: 843, endPoint y: 89, distance: 14.8
click at [840, 71] on div "Margherita Pizza - branch specific choice(Large)" at bounding box center [532, 53] width 676 height 36
click at [845, 62] on icon "close" at bounding box center [852, 53] width 17 height 17
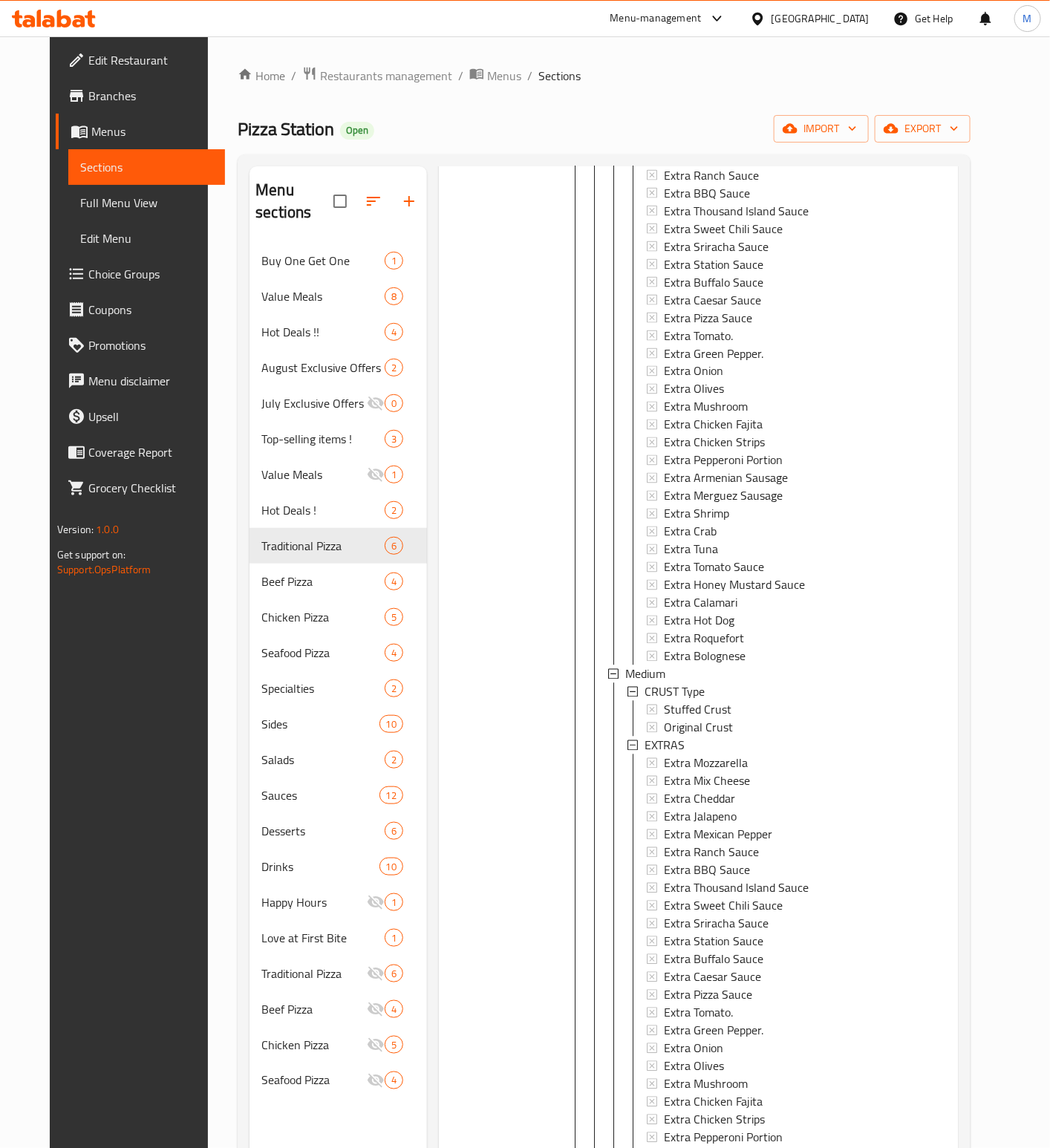
scroll to position [1114, 0]
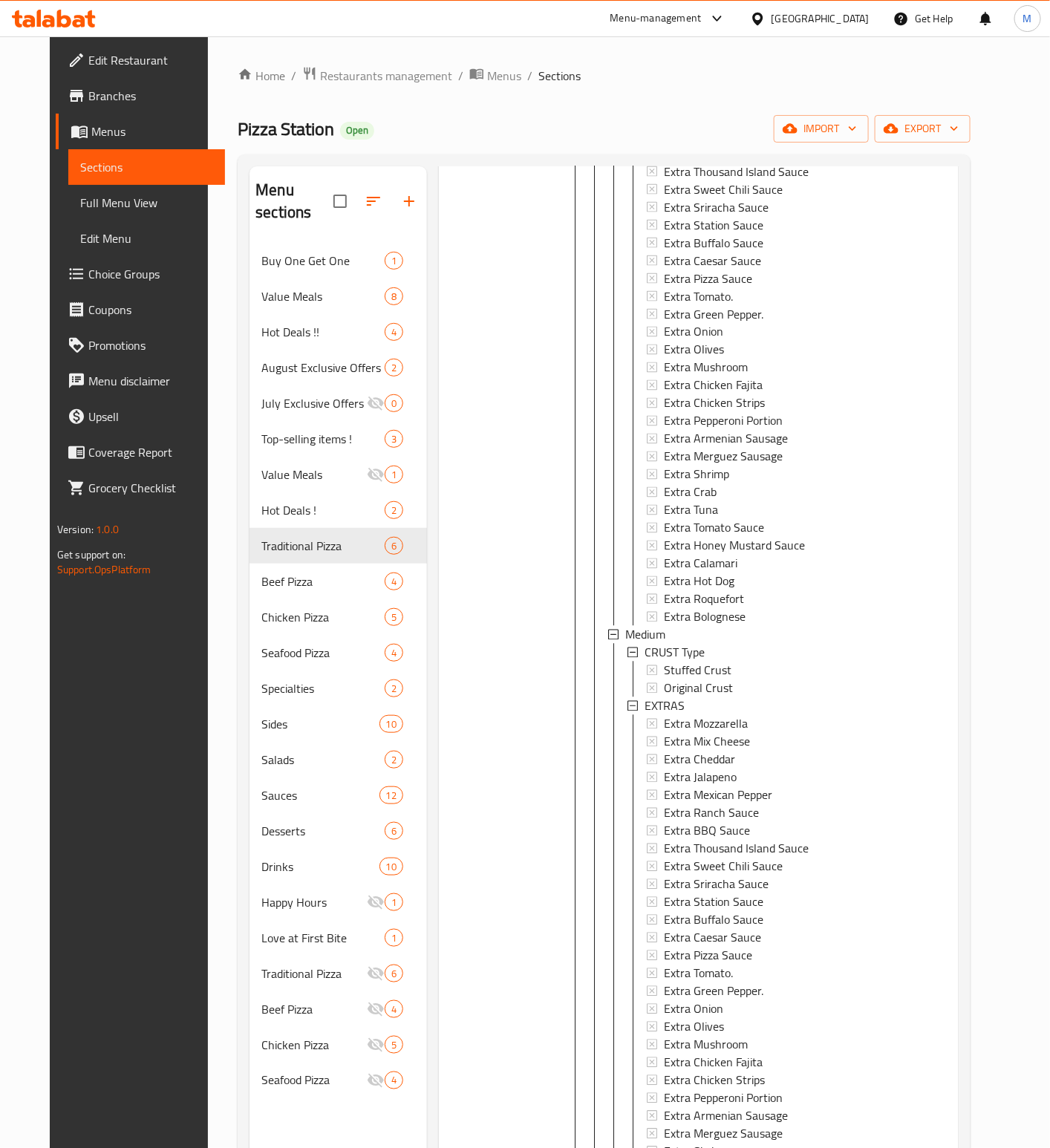
click at [501, 770] on div at bounding box center [498, 583] width 107 height 2907
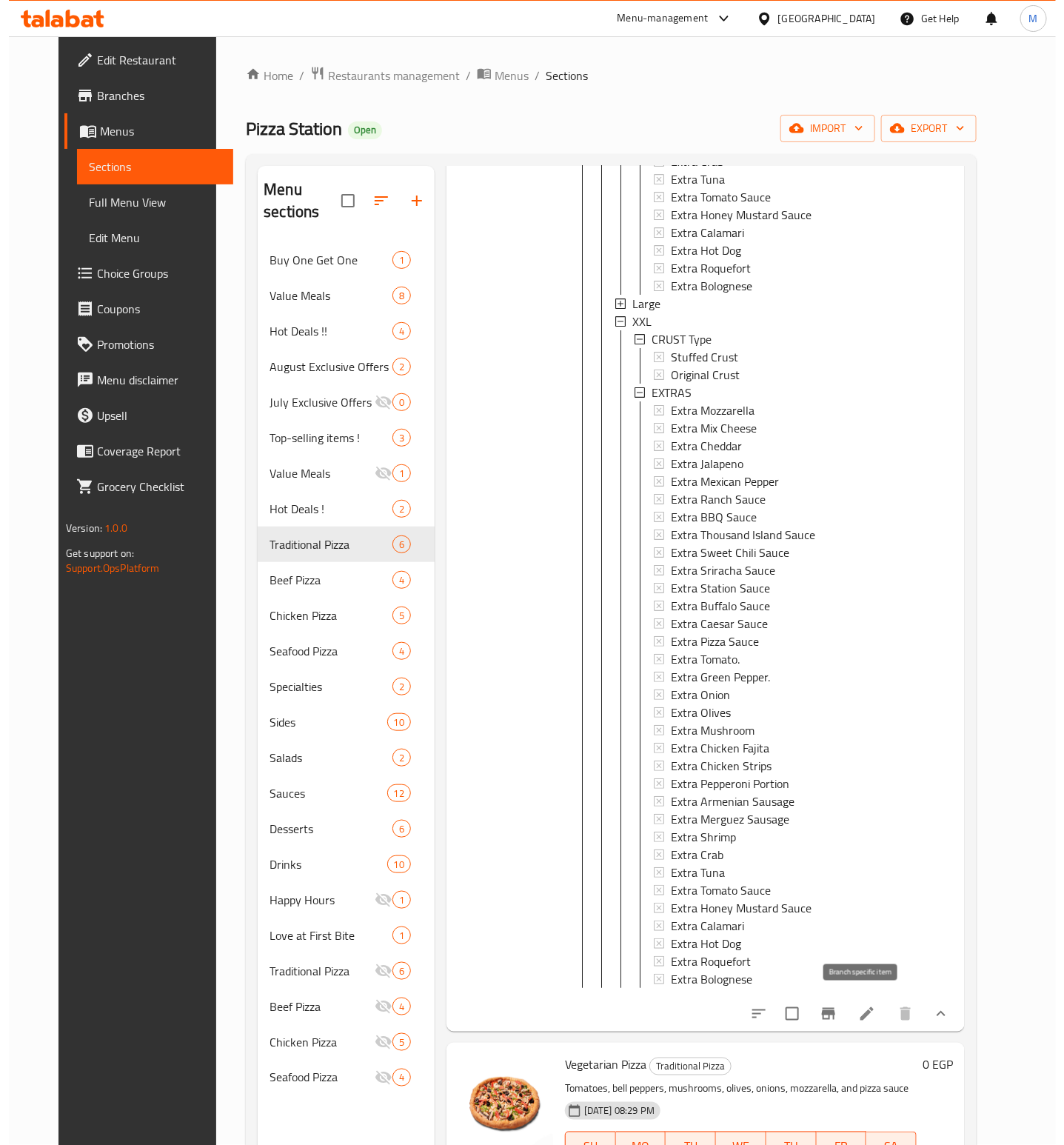
scroll to position [0, 0]
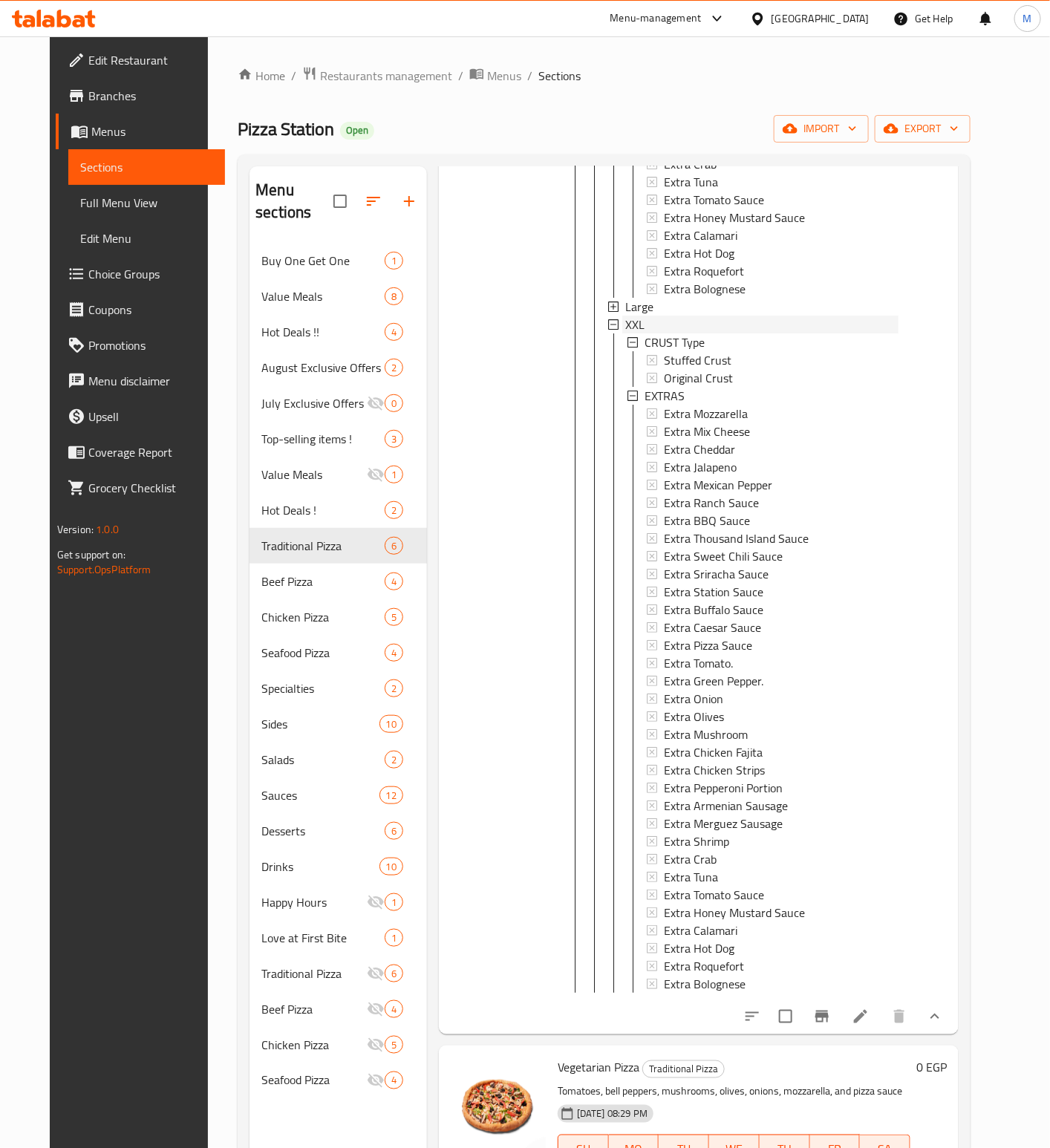
click at [646, 315] on div "XXL" at bounding box center [761, 324] width 273 height 17
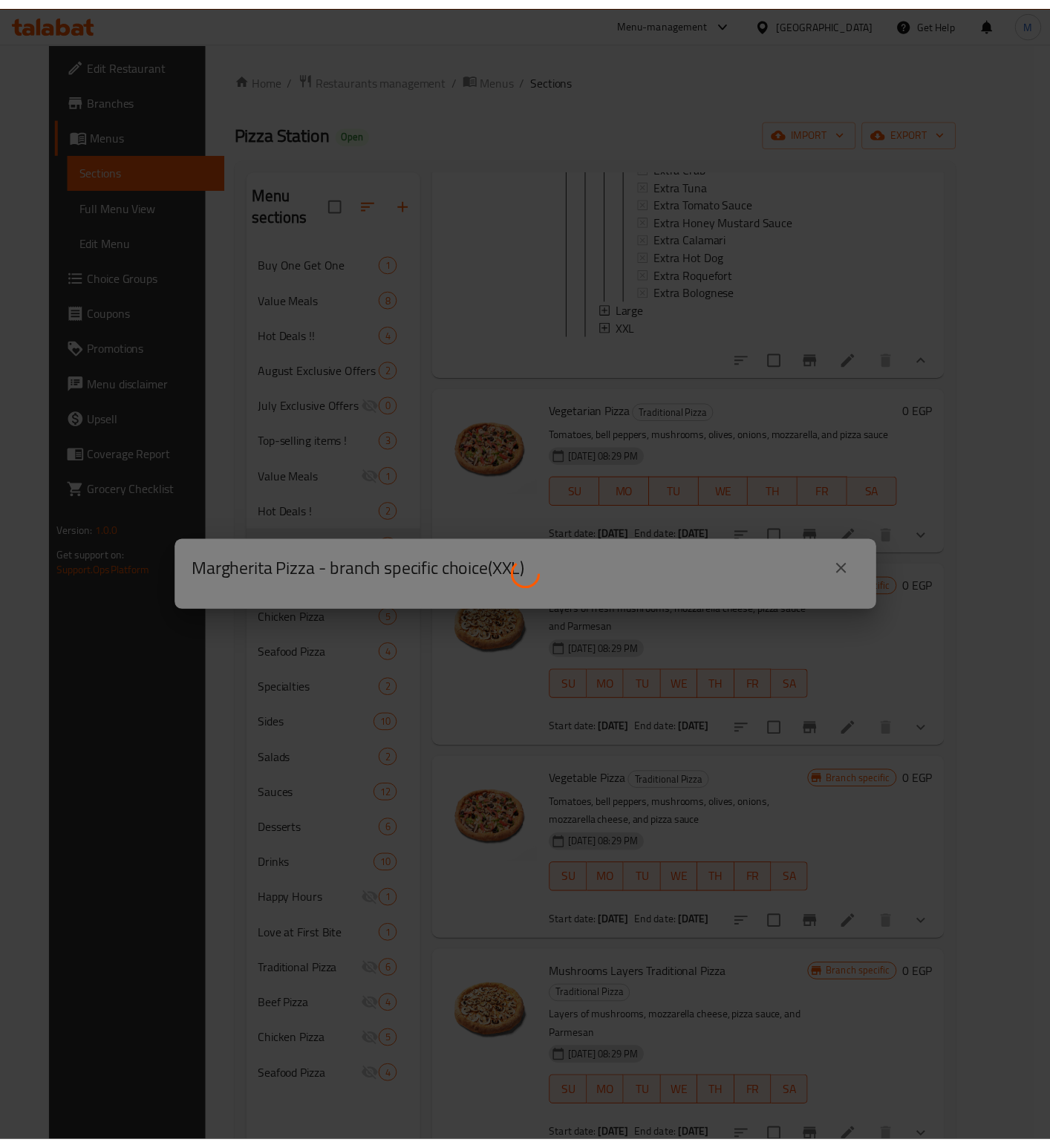
scroll to position [2101, 0]
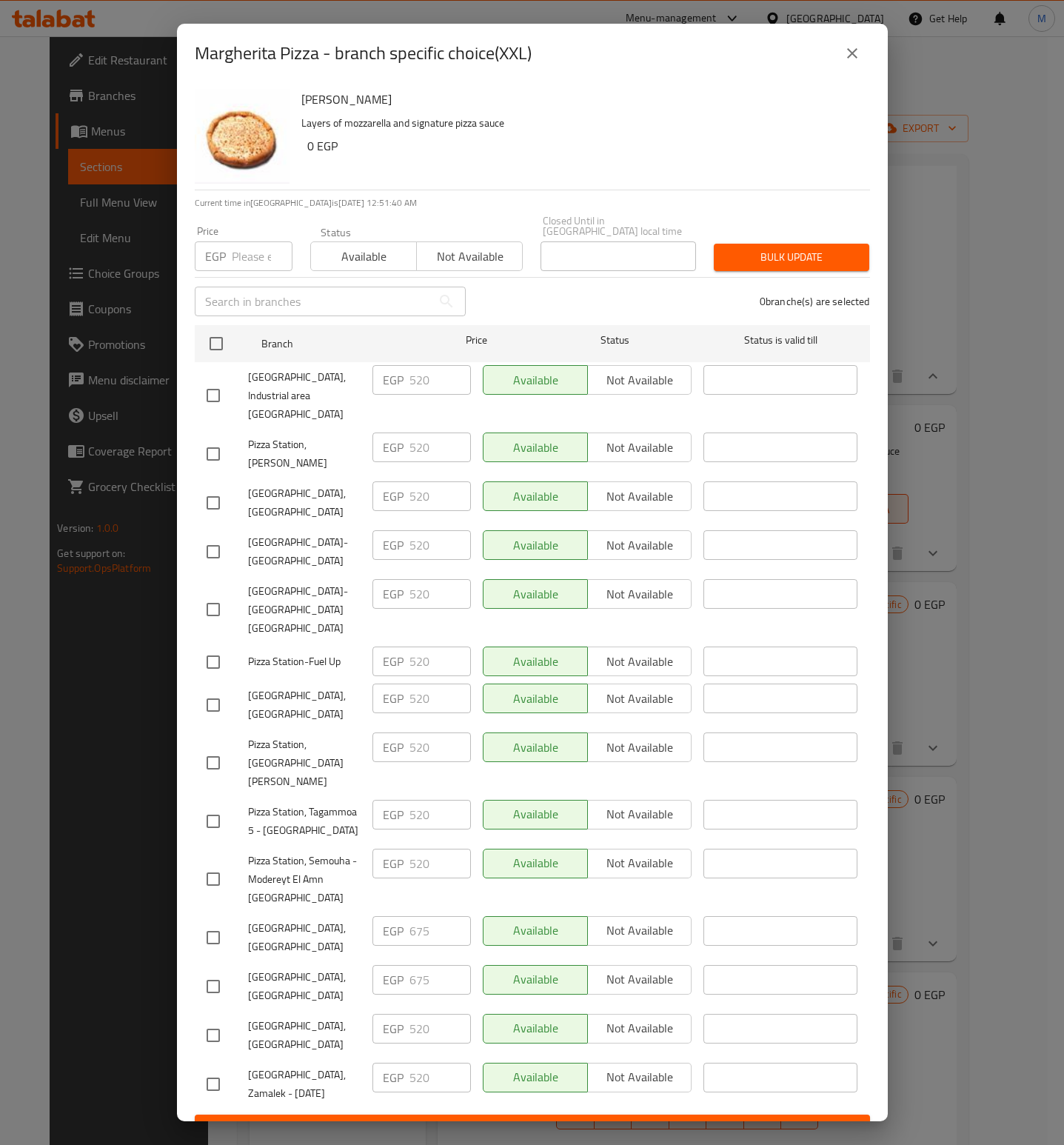
click at [869, 71] on div "Margherita Pizza - branch specific choice(XXL)" at bounding box center [532, 53] width 676 height 36
click at [862, 71] on button "close" at bounding box center [852, 53] width 36 height 36
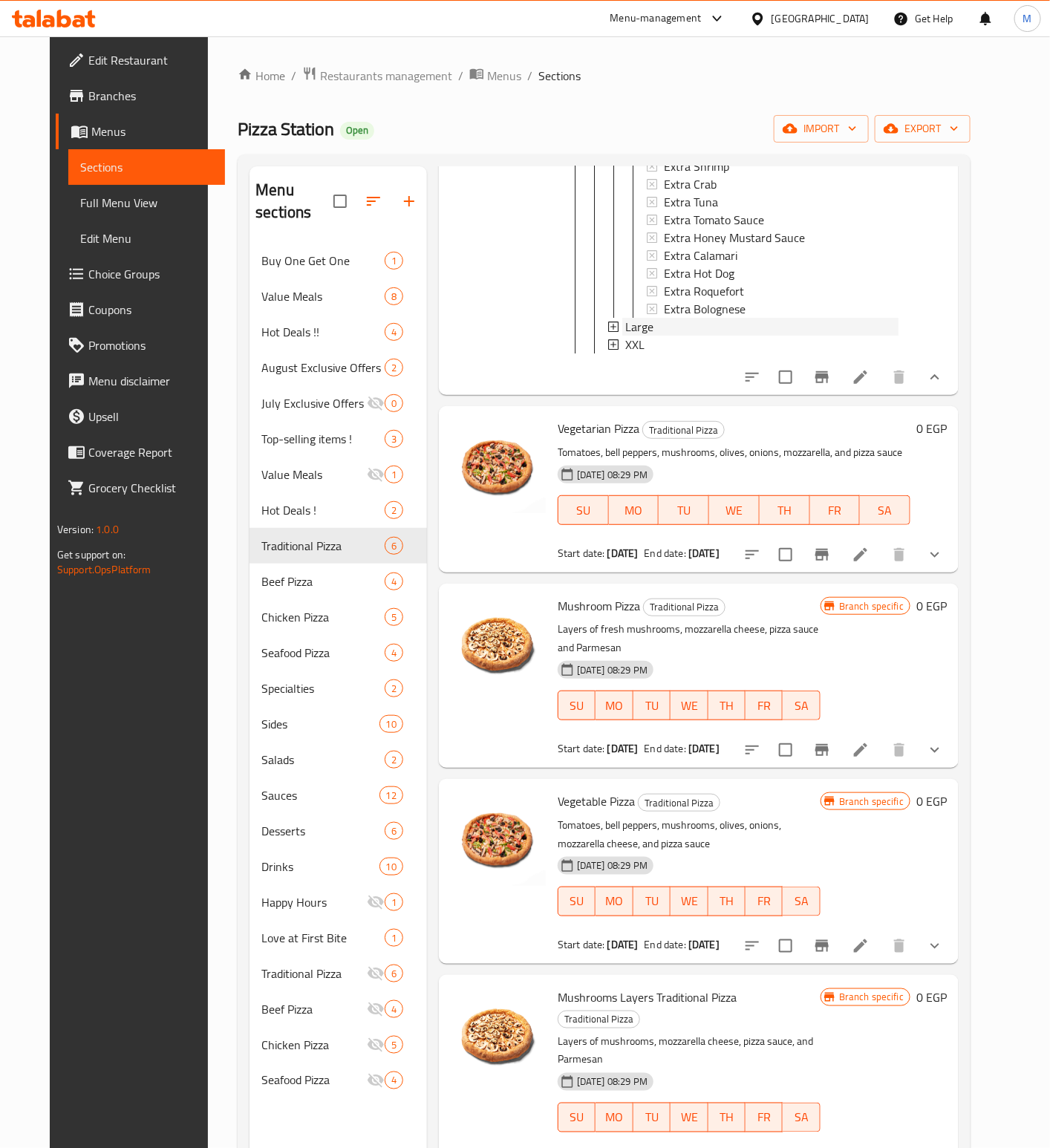
click at [636, 318] on span "Large" at bounding box center [639, 326] width 28 height 17
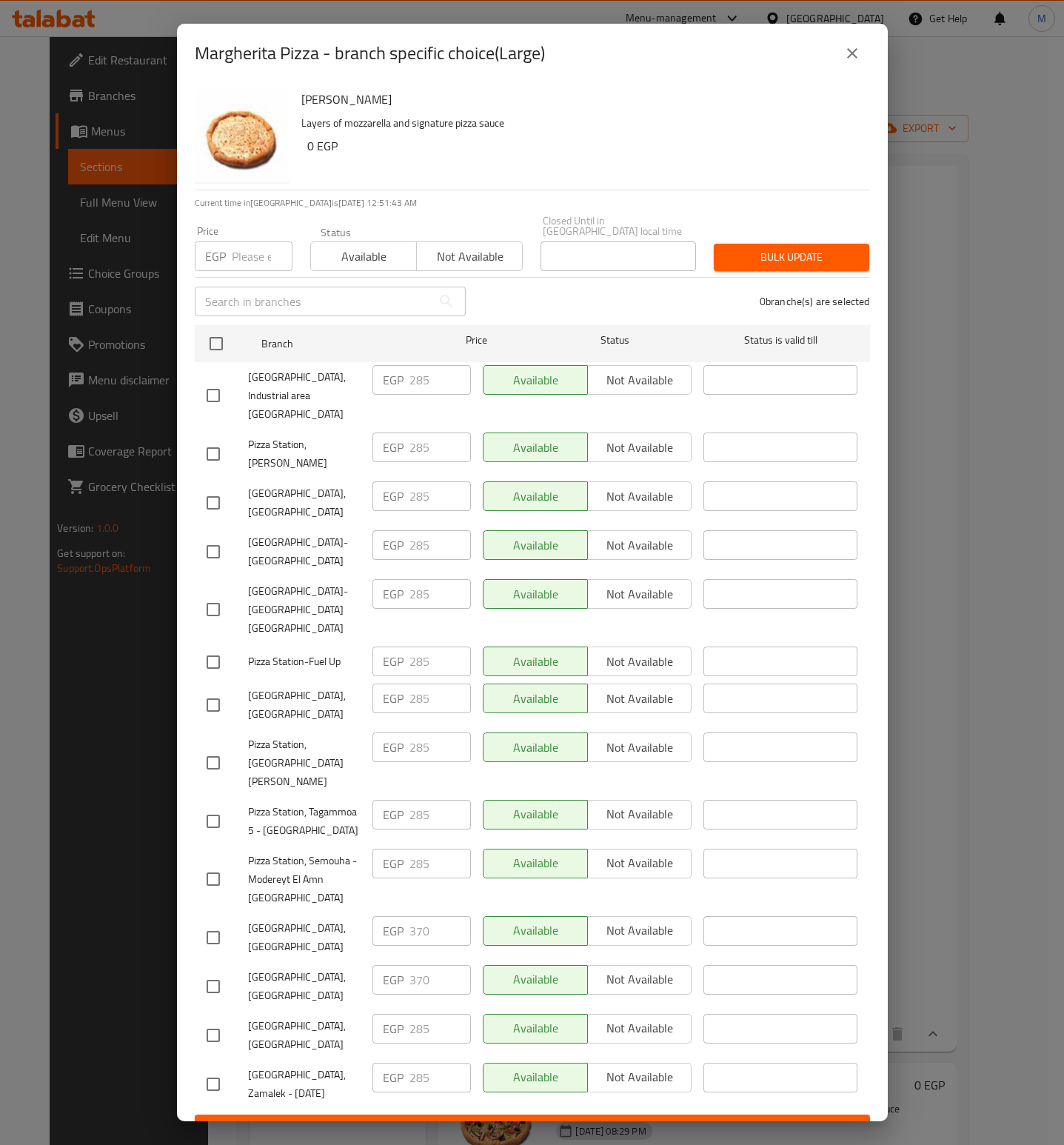
click at [864, 71] on button "close" at bounding box center [852, 53] width 36 height 36
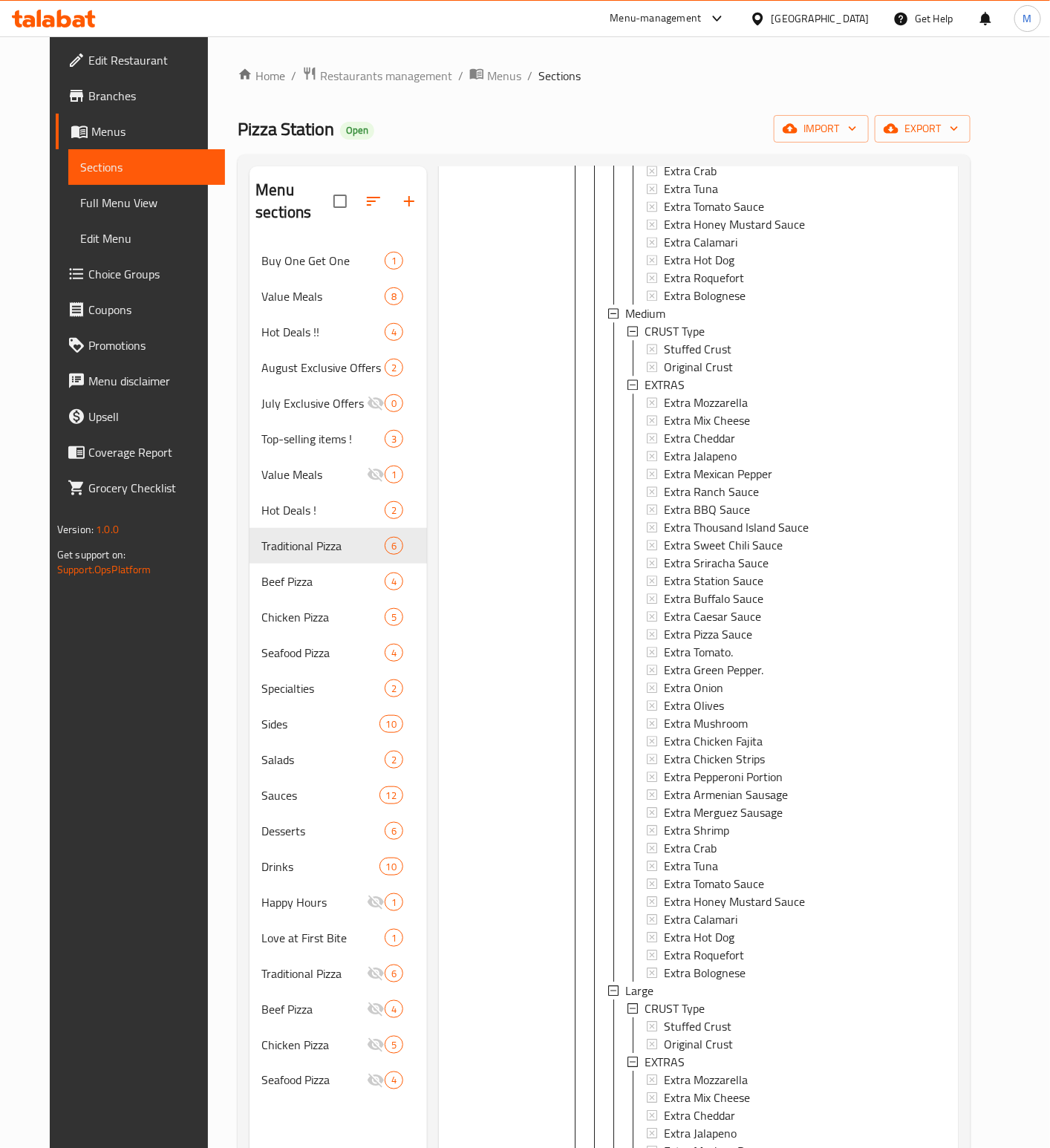
scroll to position [1321, 0]
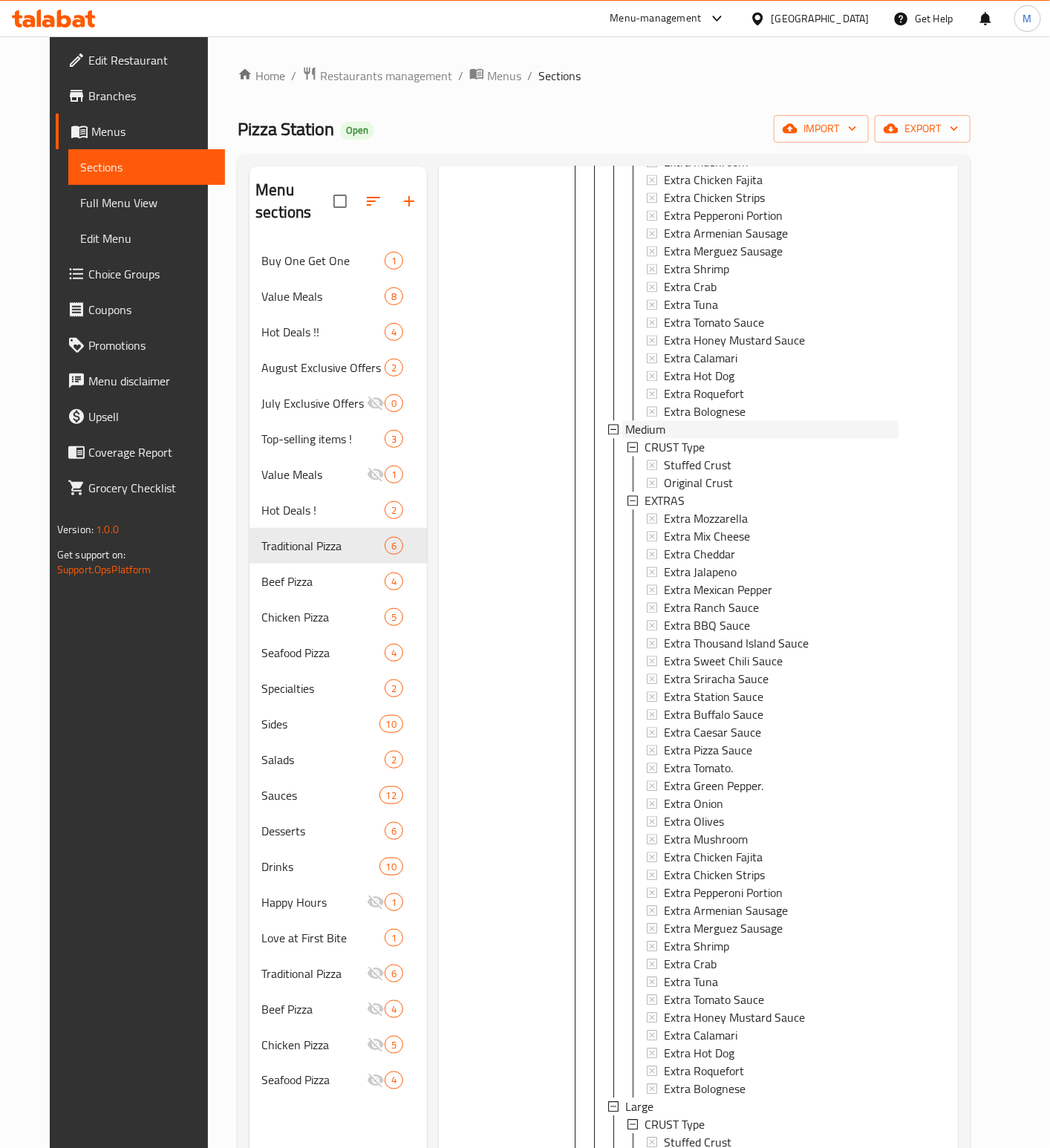
click at [656, 420] on div "Medium" at bounding box center [761, 428] width 273 height 17
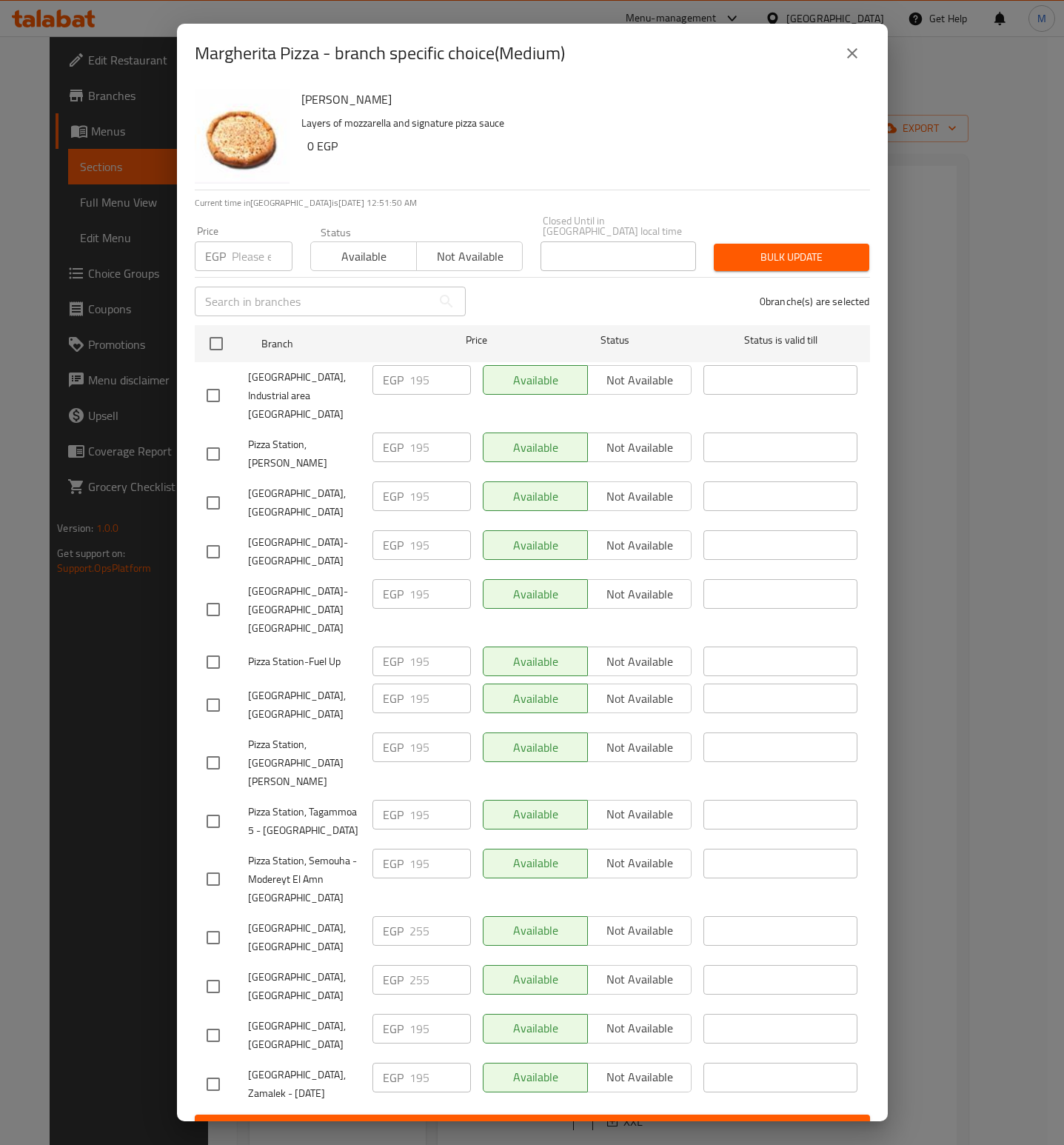
click at [850, 62] on icon "close" at bounding box center [852, 53] width 17 height 17
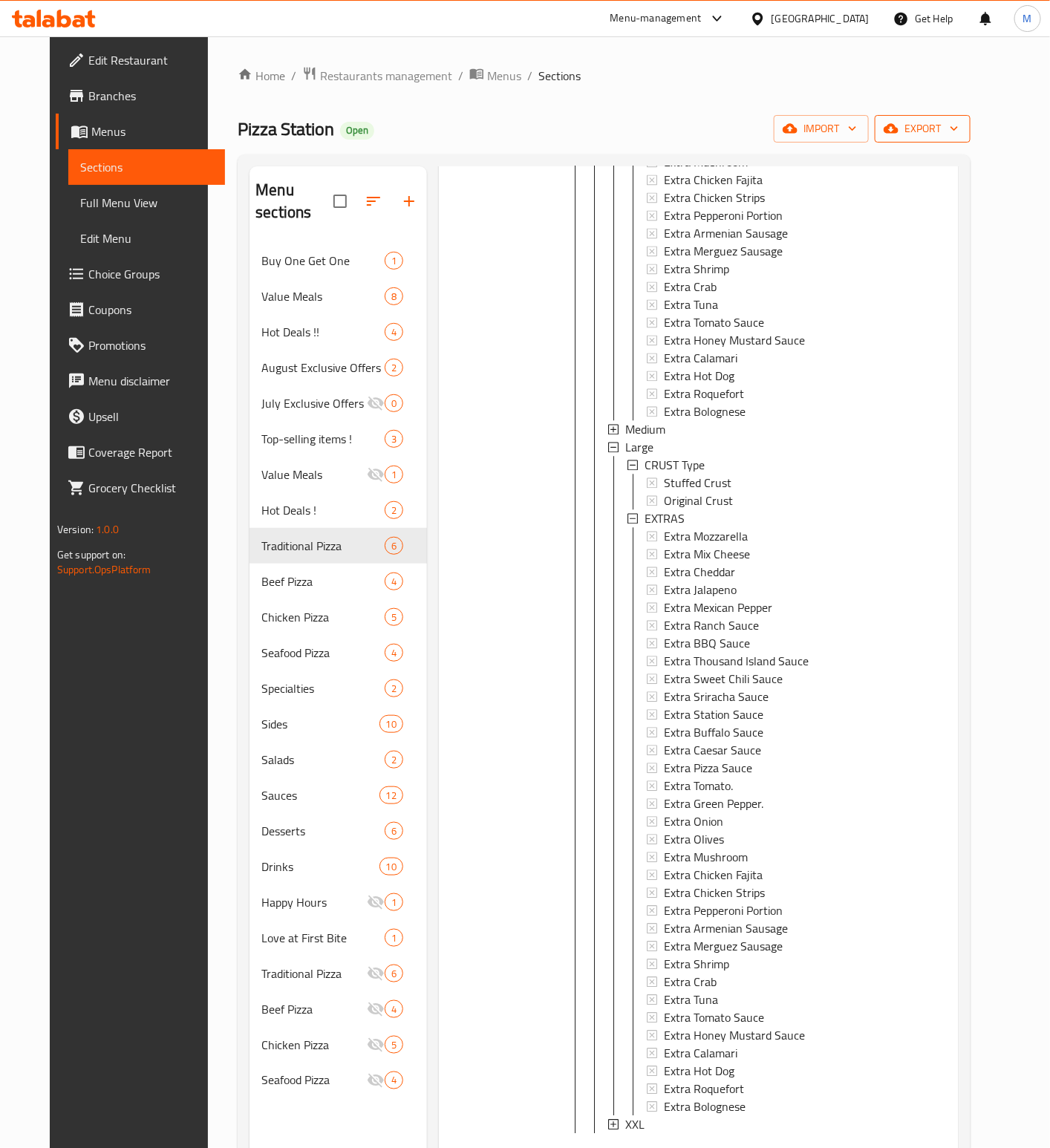
click at [959, 137] on span "export" at bounding box center [922, 129] width 72 height 18
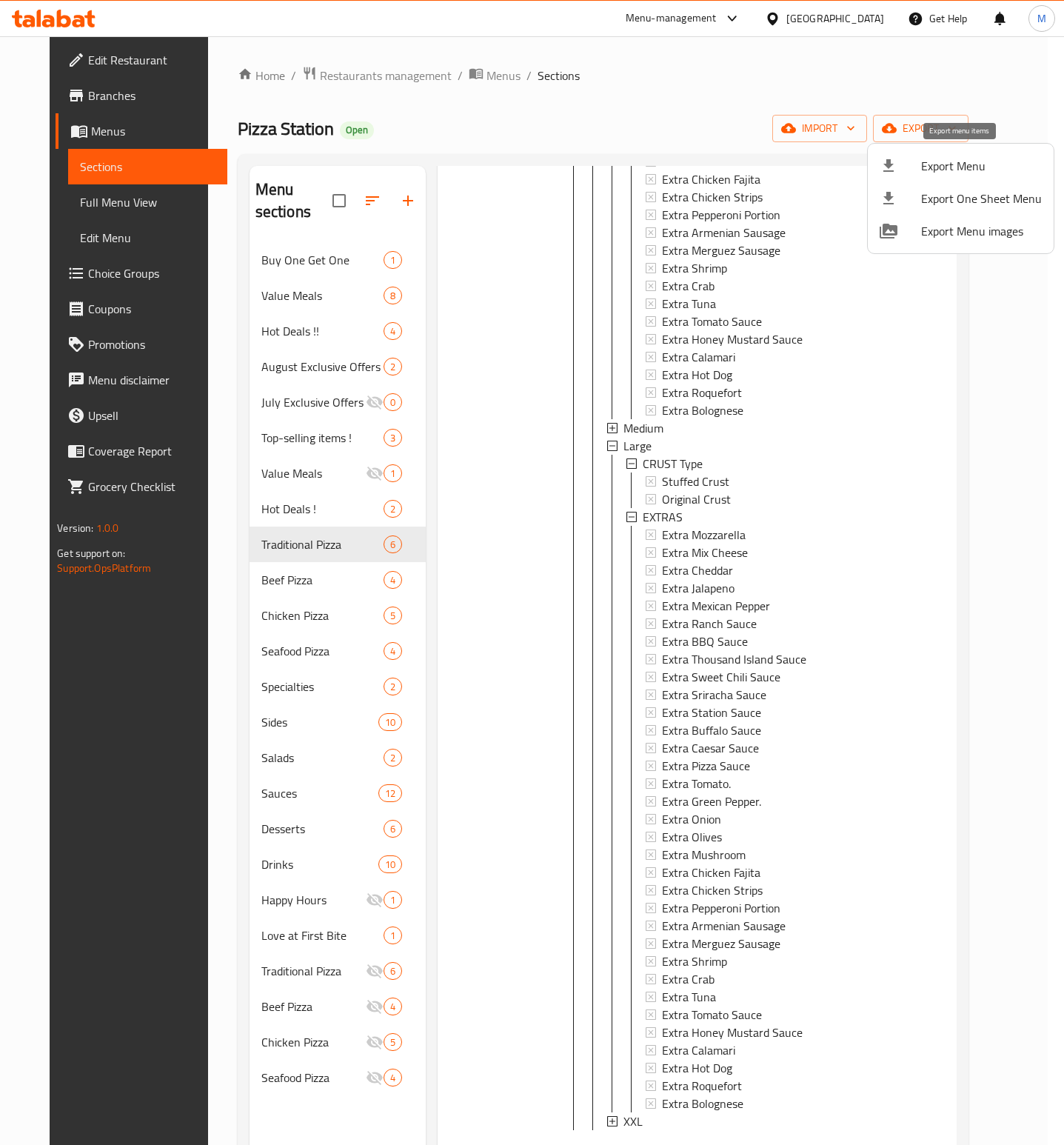
click at [929, 172] on span "Export Menu" at bounding box center [982, 166] width 121 height 17
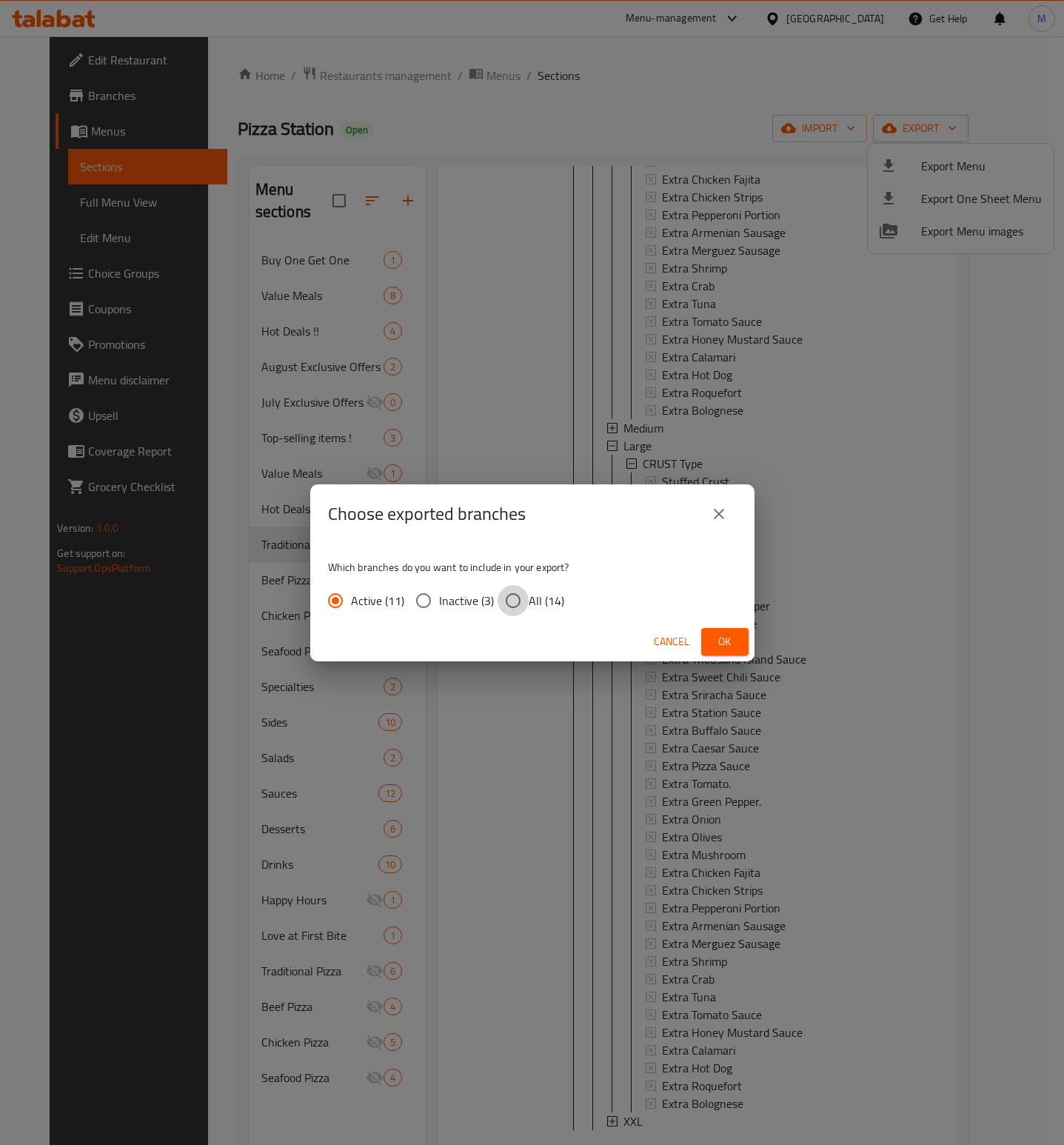
click at [511, 613] on input "All (14)" at bounding box center [513, 601] width 31 height 31
radio input "true"
click at [734, 634] on span "Ok" at bounding box center [725, 642] width 24 height 18
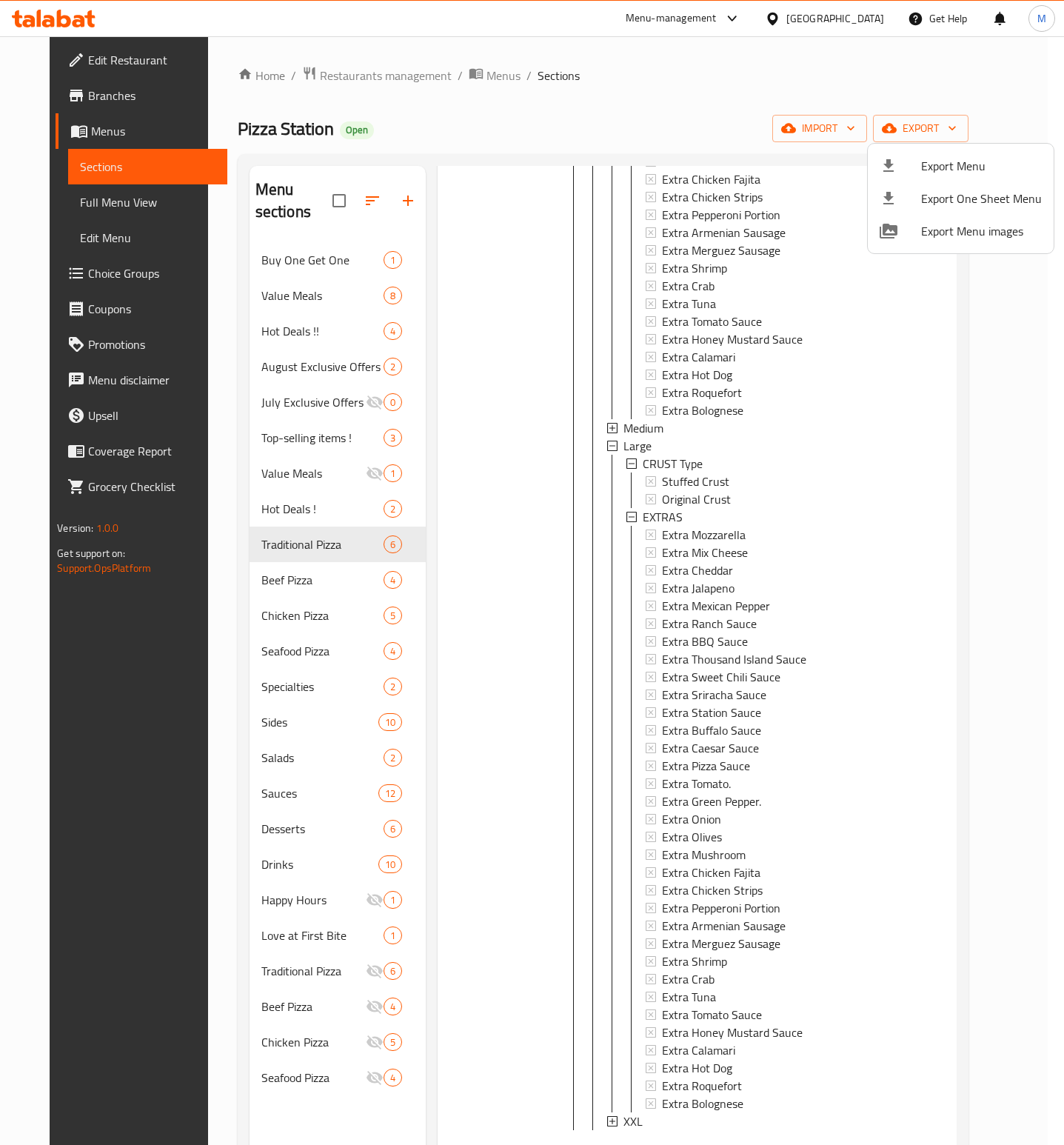
drag, startPoint x: 1009, startPoint y: 719, endPoint x: 1004, endPoint y: 748, distance: 29.4
click at [1004, 748] on div at bounding box center [532, 572] width 1064 height 1145
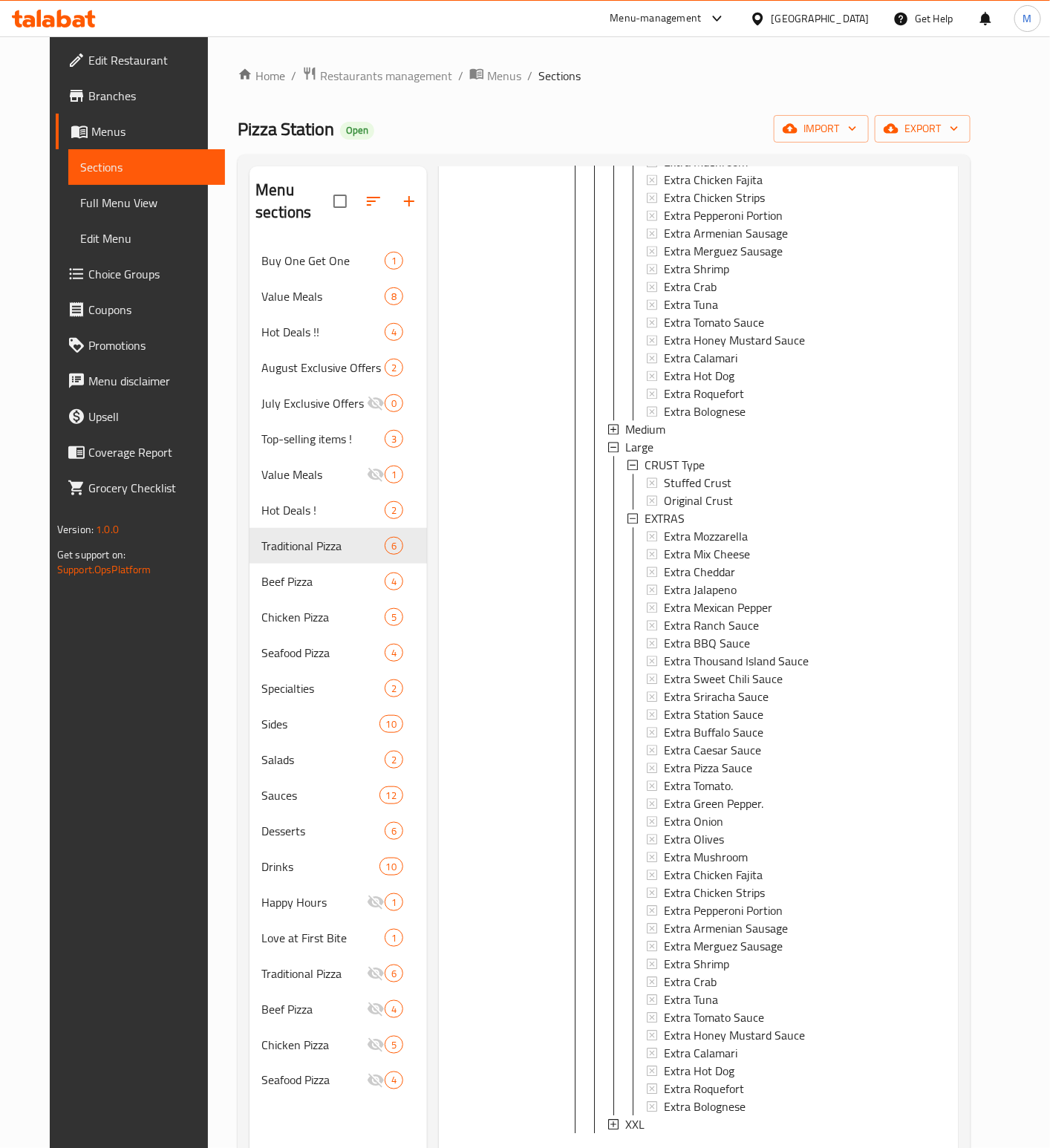
drag, startPoint x: 1009, startPoint y: 735, endPoint x: 1005, endPoint y: 747, distance: 12.6
click at [970, 747] on div "Menu sections Buy One Get One 1 Value Meals 8 Hot Deals !! [DATE] Exclusive Off…" at bounding box center [603, 740] width 733 height 1171
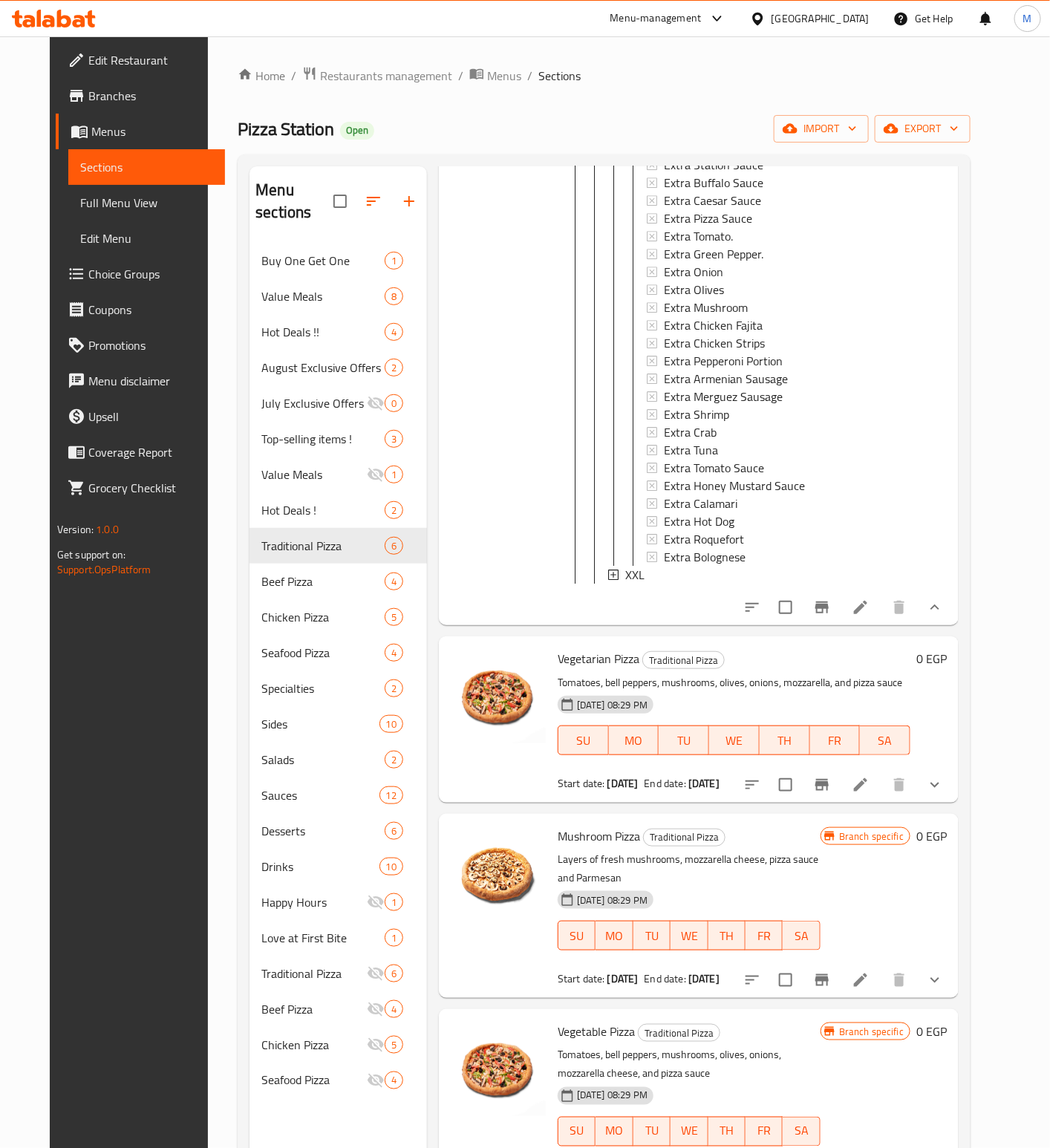
scroll to position [1864, 0]
